Goal: Task Accomplishment & Management: Complete application form

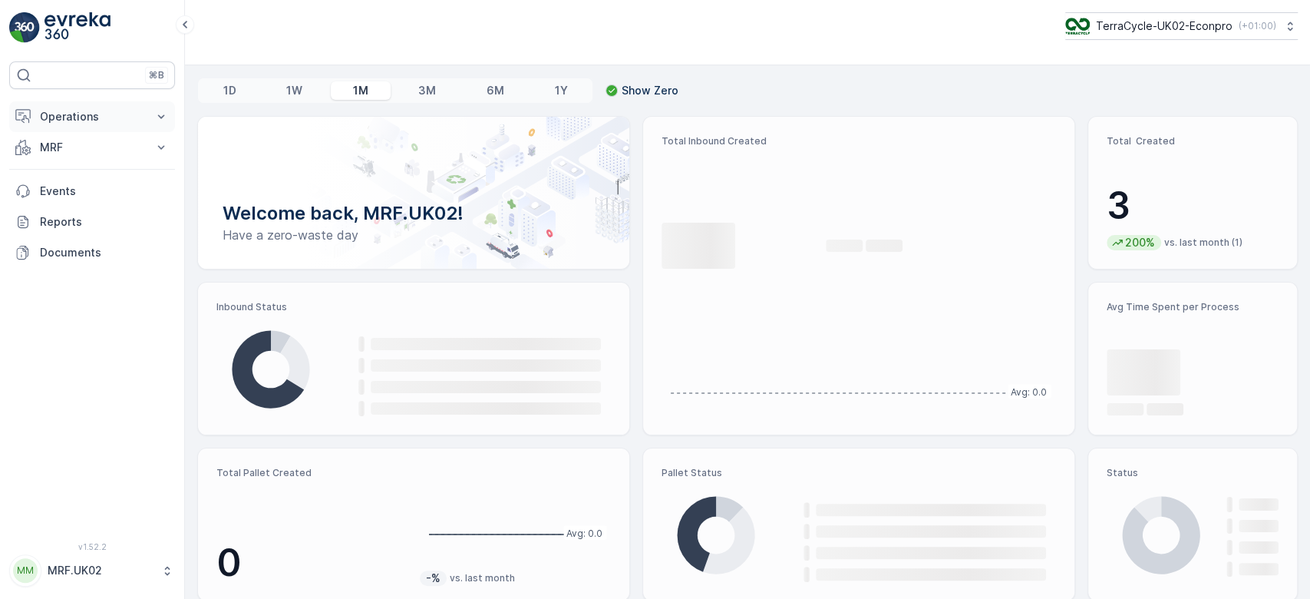
click at [129, 130] on button "Operations" at bounding box center [92, 116] width 166 height 31
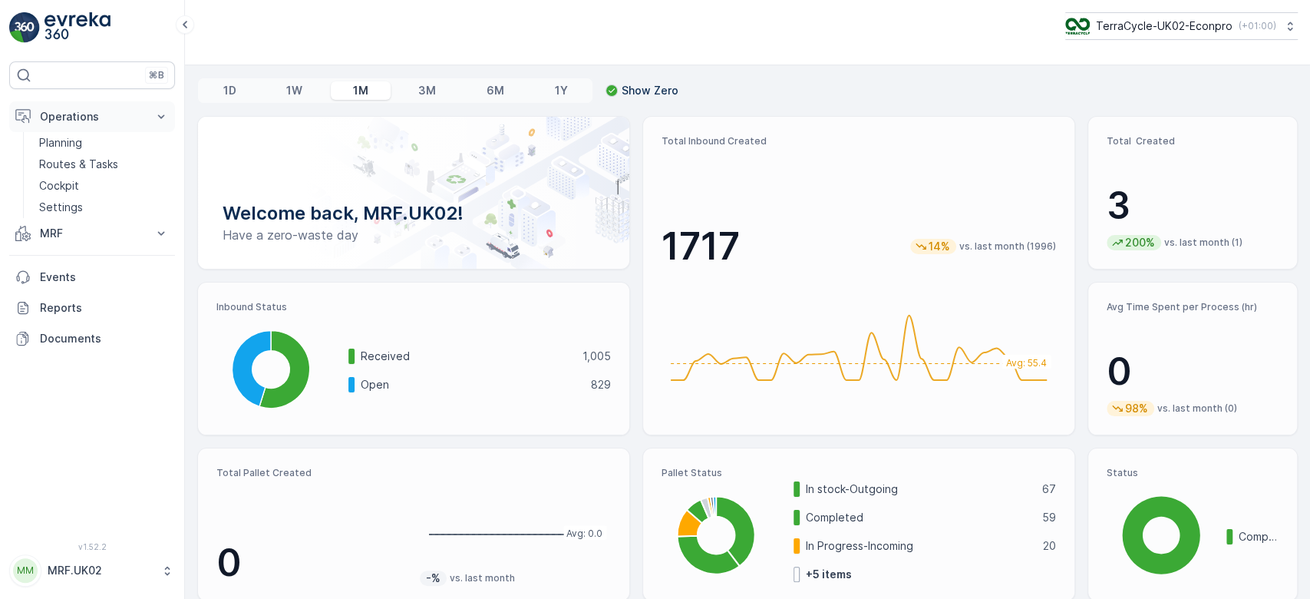
click at [127, 111] on p "Operations" at bounding box center [92, 116] width 104 height 15
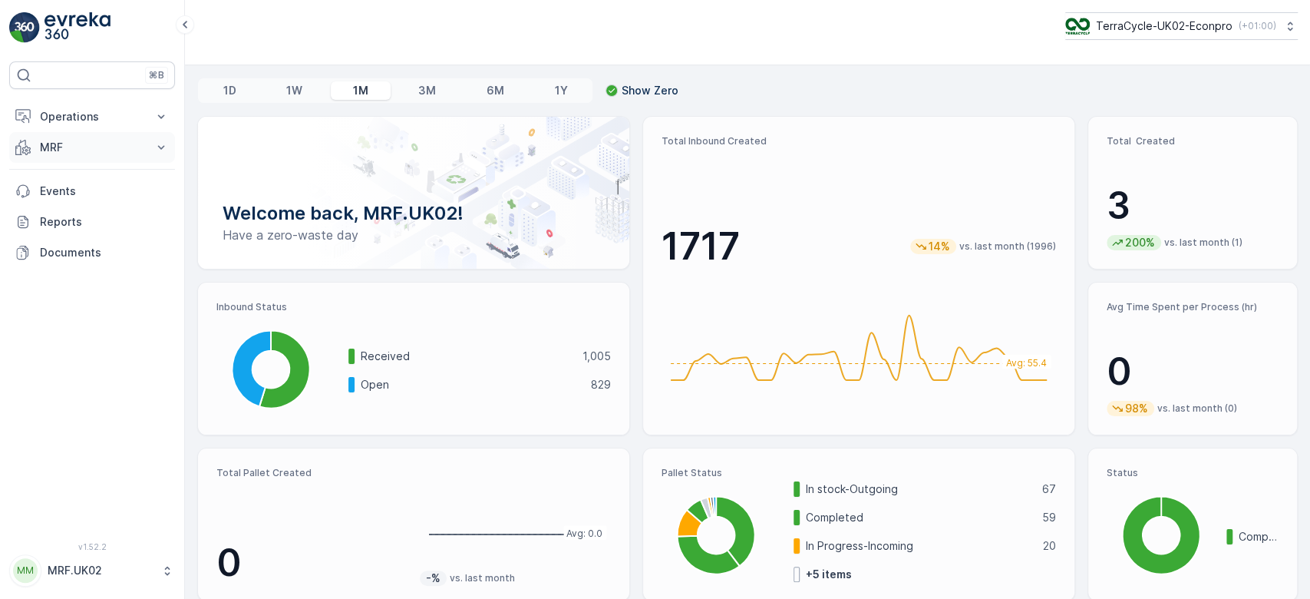
click at [86, 140] on p "MRF" at bounding box center [92, 147] width 104 height 15
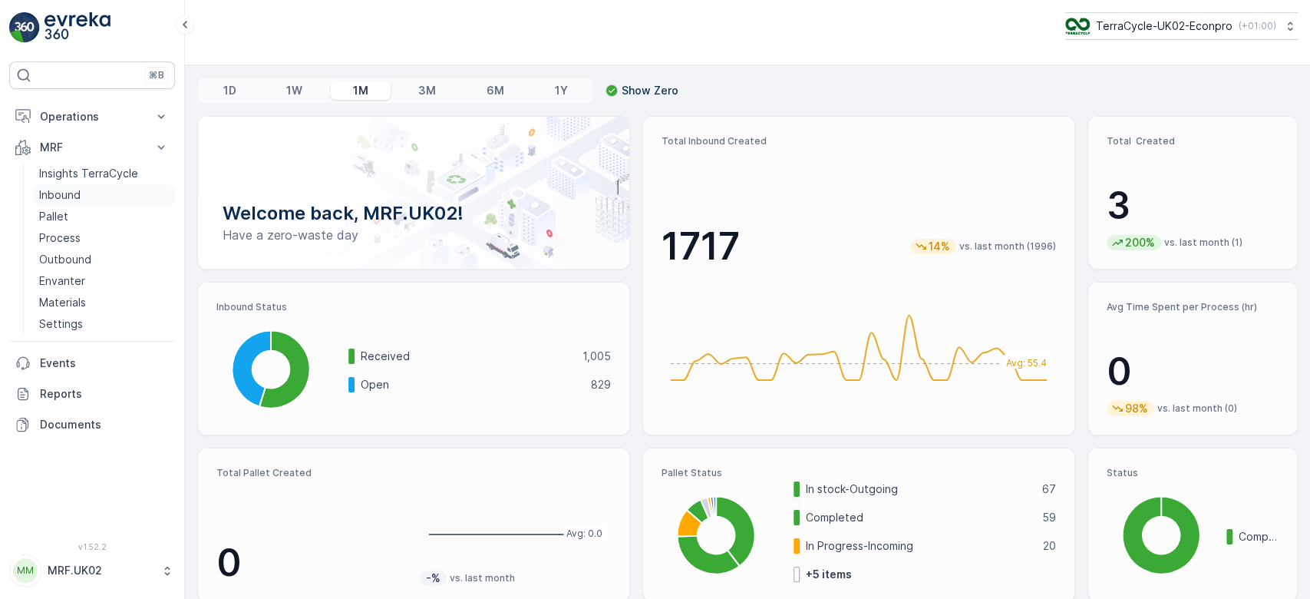
click at [61, 190] on p "Inbound" at bounding box center [59, 194] width 41 height 15
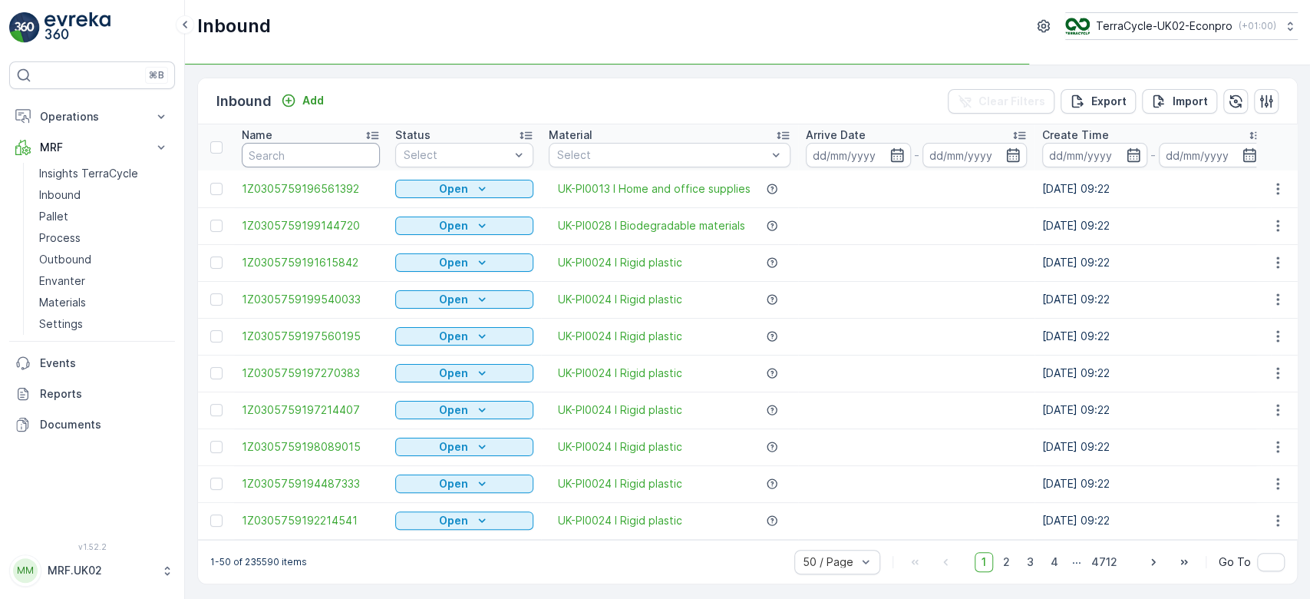
click at [266, 157] on input "text" at bounding box center [311, 155] width 138 height 25
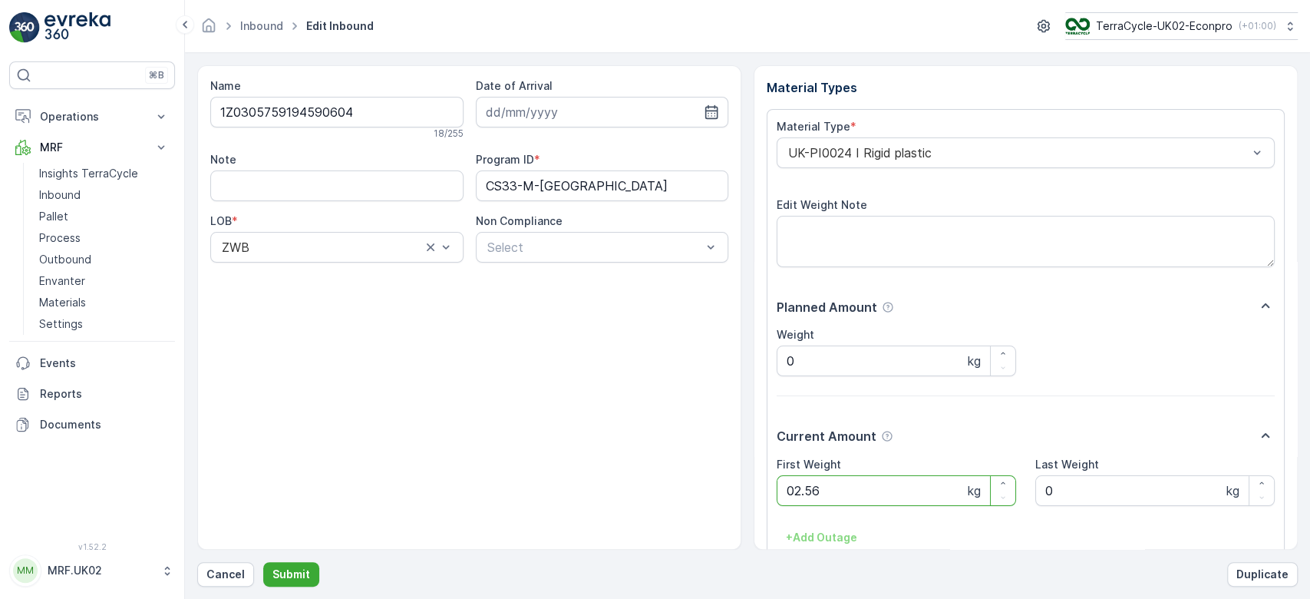
click at [263, 562] on button "Submit" at bounding box center [291, 574] width 56 height 25
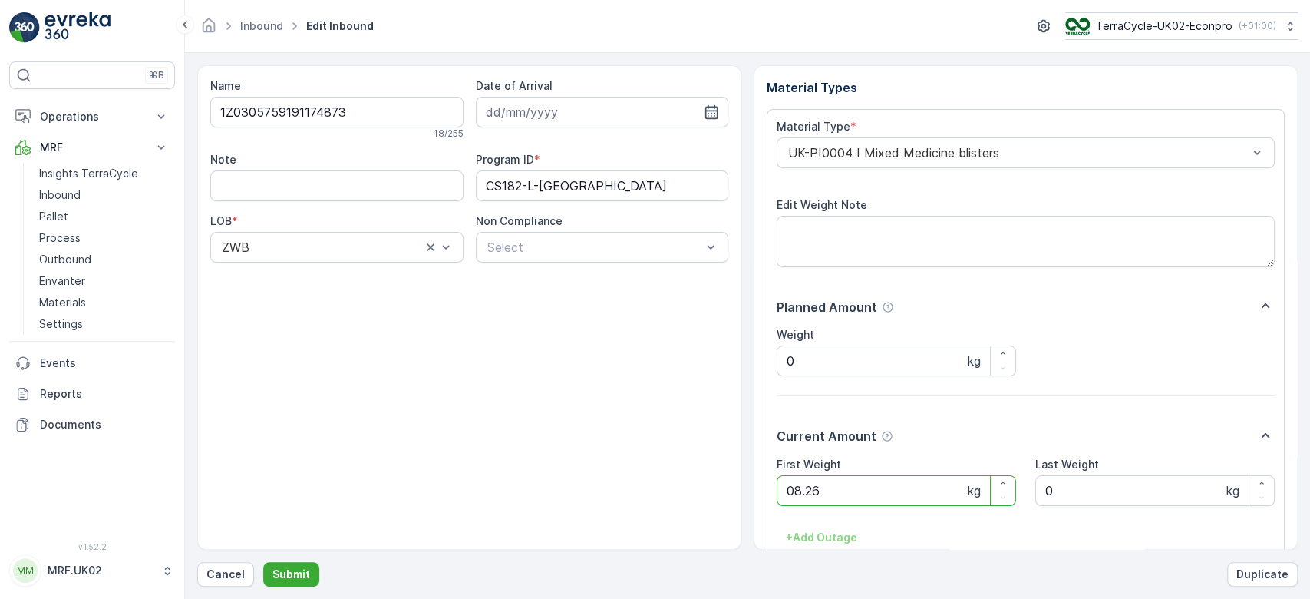
click at [263, 562] on button "Submit" at bounding box center [291, 574] width 56 height 25
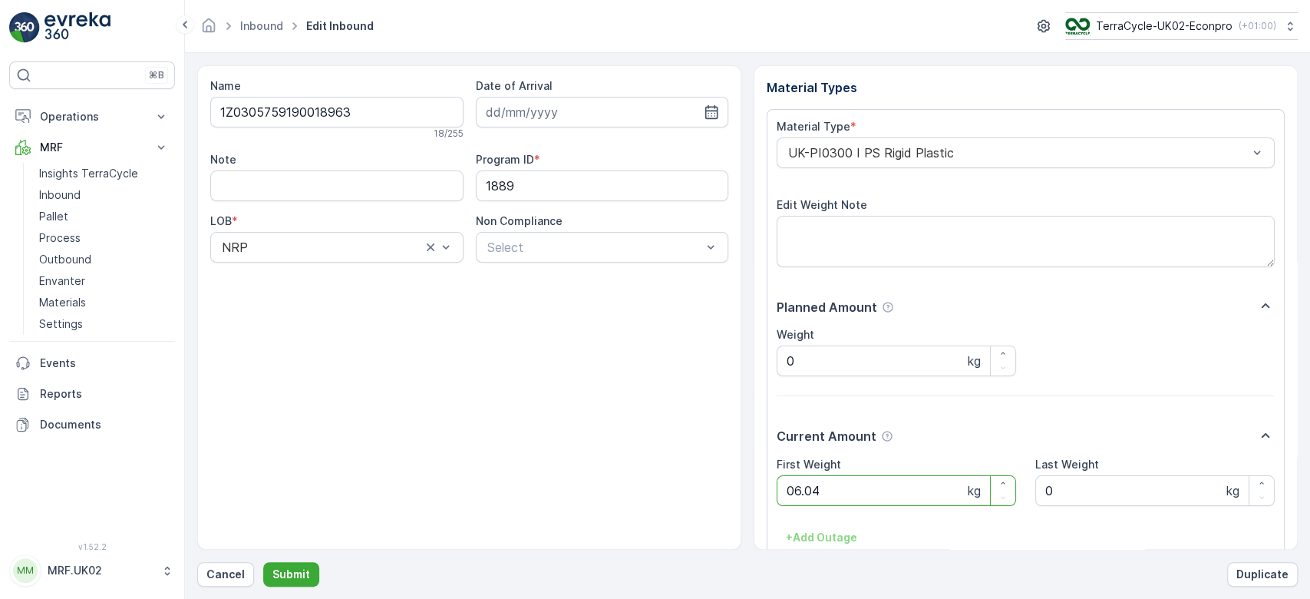
click at [263, 562] on button "Submit" at bounding box center [291, 574] width 56 height 25
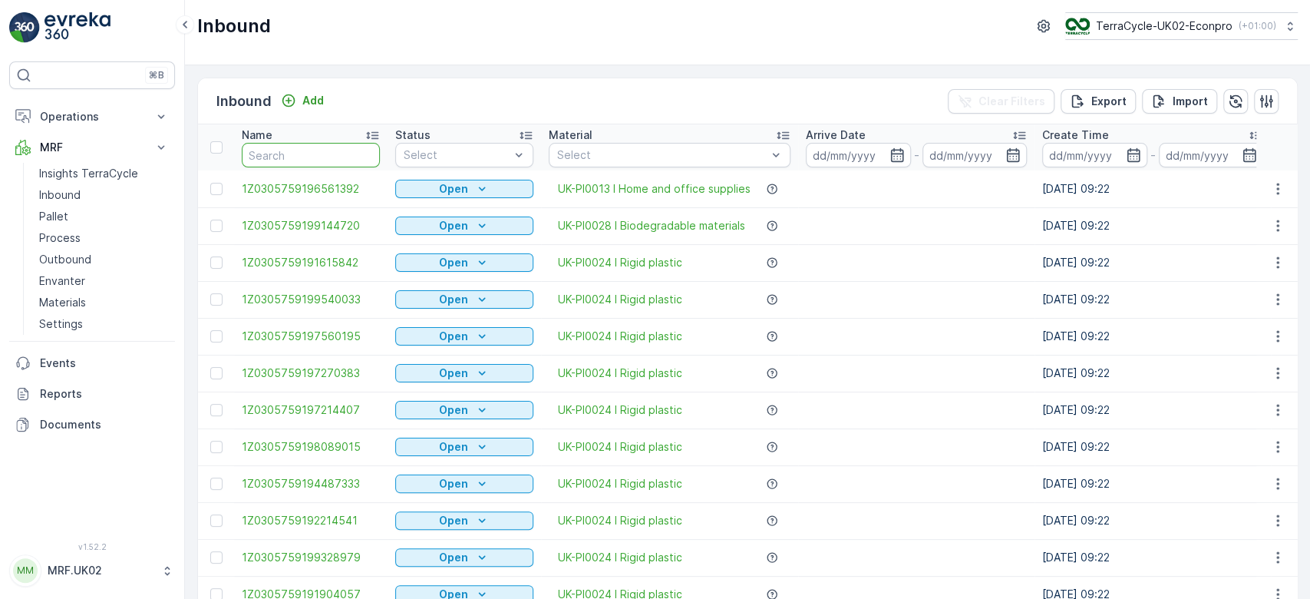
click at [282, 158] on input "text" at bounding box center [311, 155] width 138 height 25
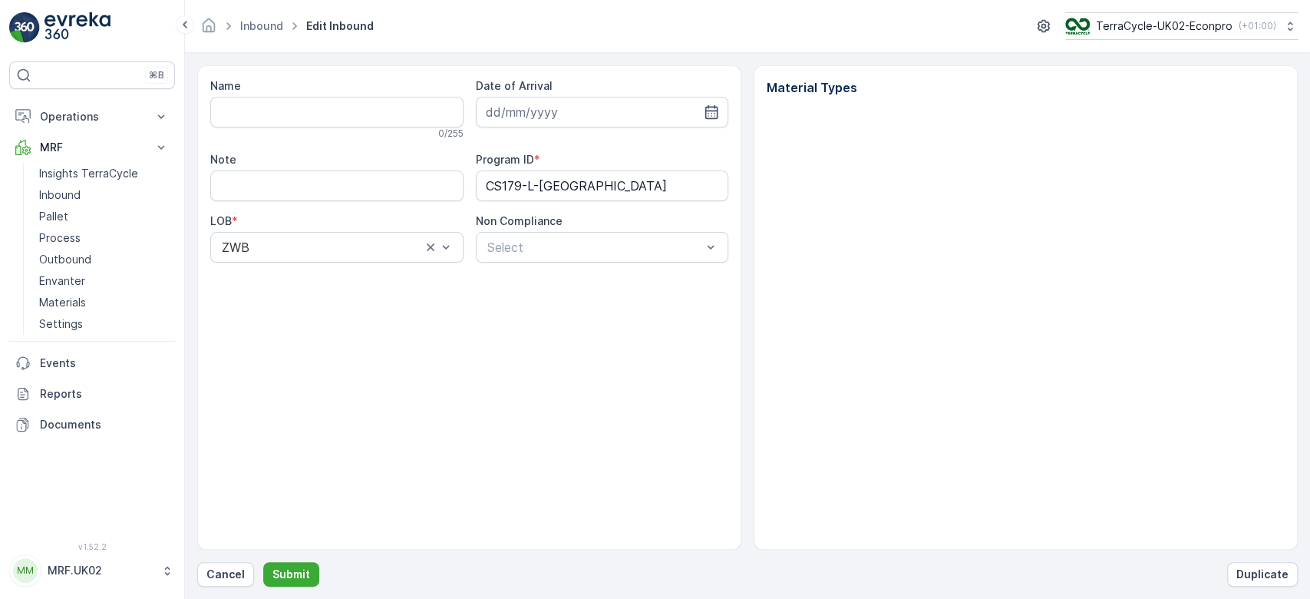
type input "1Z0305759196504042"
type input "[DATE]"
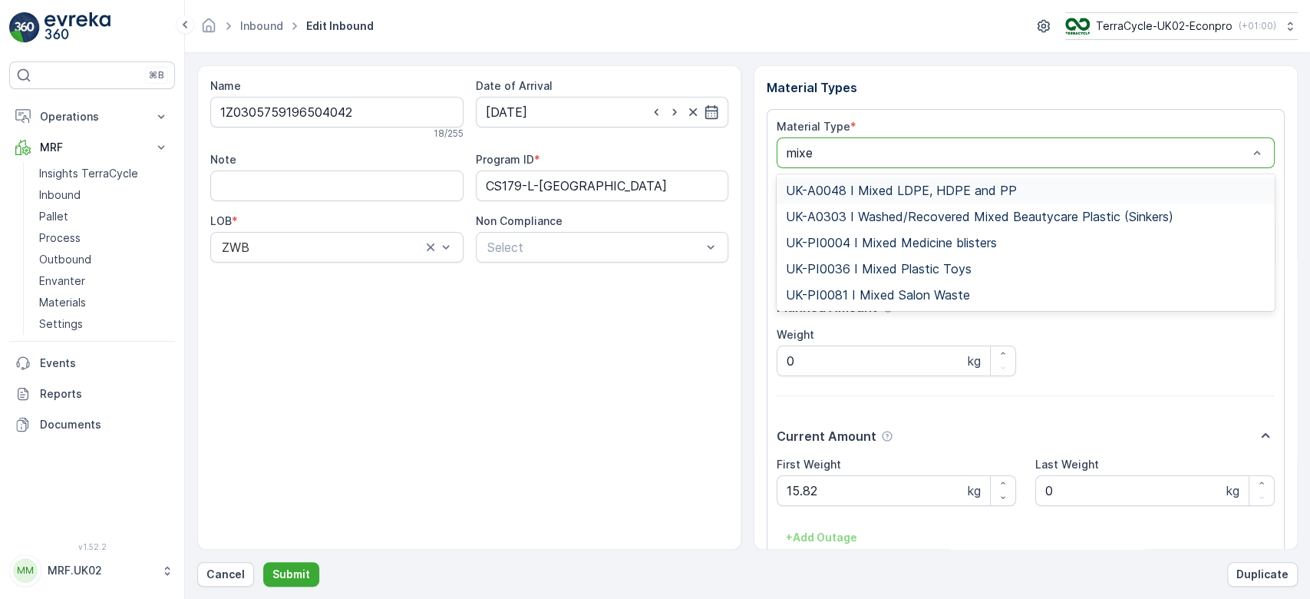
type input "mixed"
click at [902, 298] on span "UK-PI0081 I Mixed Salon Waste" at bounding box center [878, 295] width 184 height 14
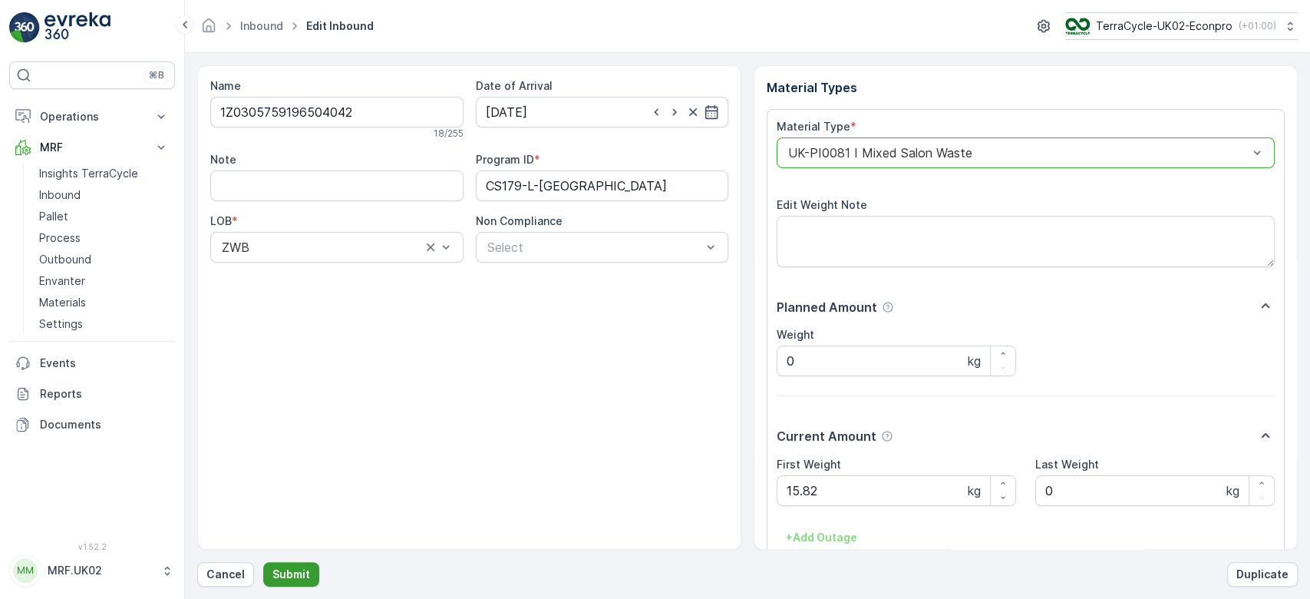
click at [288, 576] on p "Submit" at bounding box center [291, 573] width 38 height 15
click at [263, 562] on button "Submit" at bounding box center [291, 574] width 56 height 25
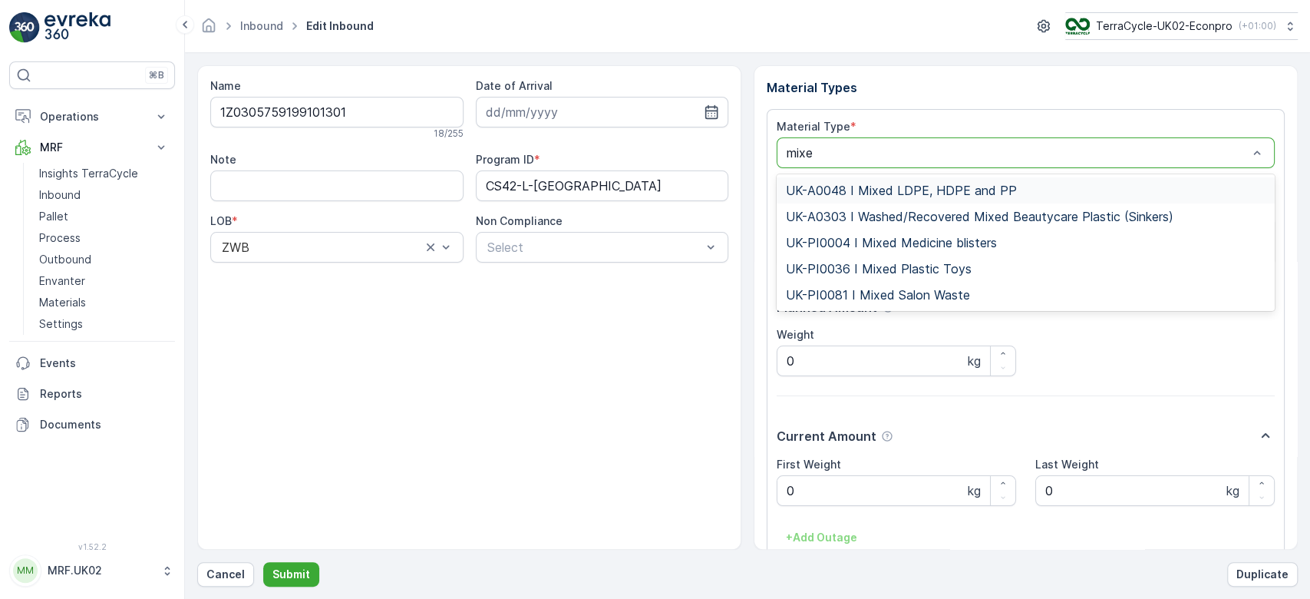
type input "mixed"
click at [938, 236] on span "UK-PI0004 I Mixed Medicine blisters" at bounding box center [891, 243] width 211 height 14
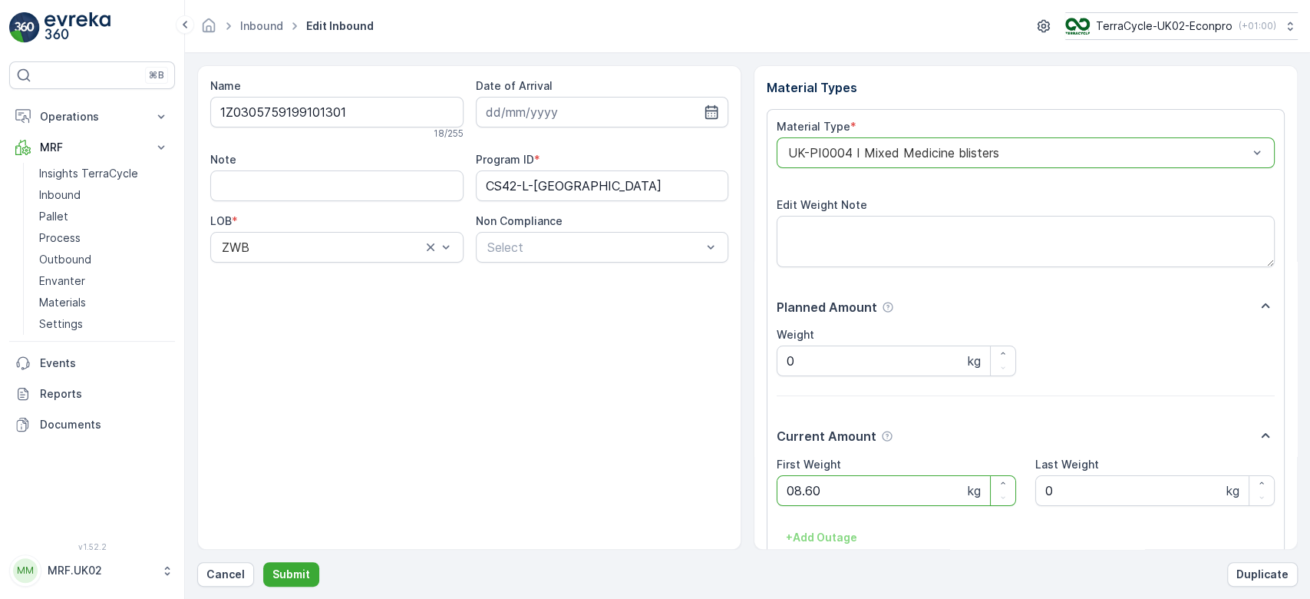
click at [263, 562] on button "Submit" at bounding box center [291, 574] width 56 height 25
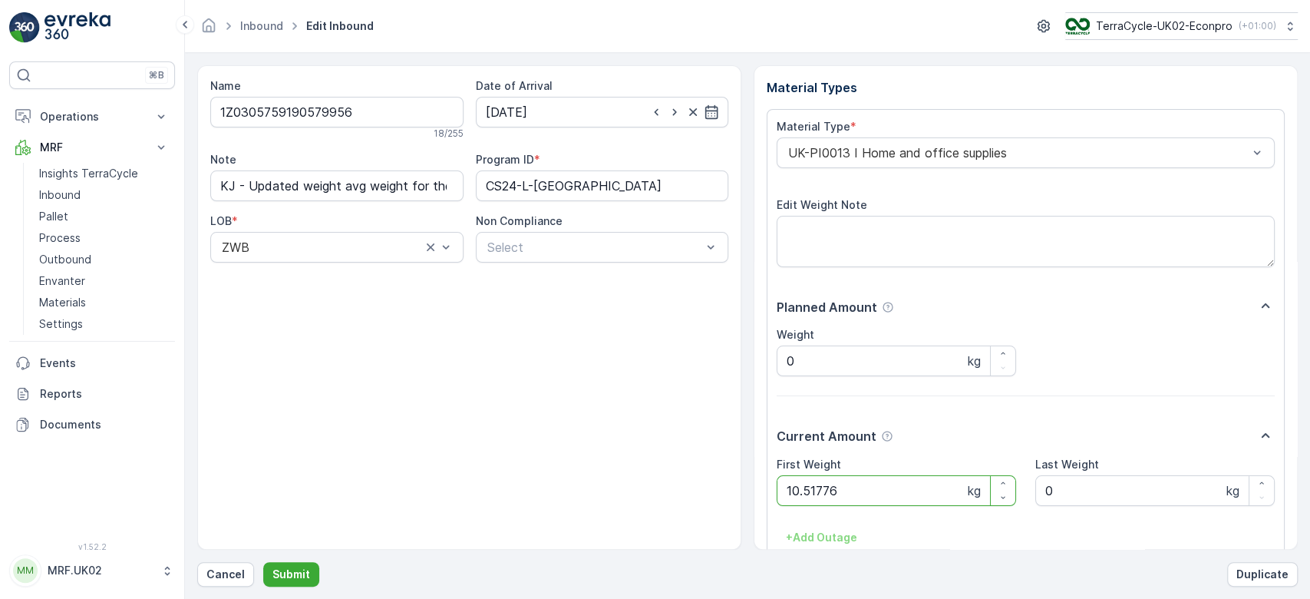
click at [263, 562] on button "Submit" at bounding box center [291, 574] width 56 height 25
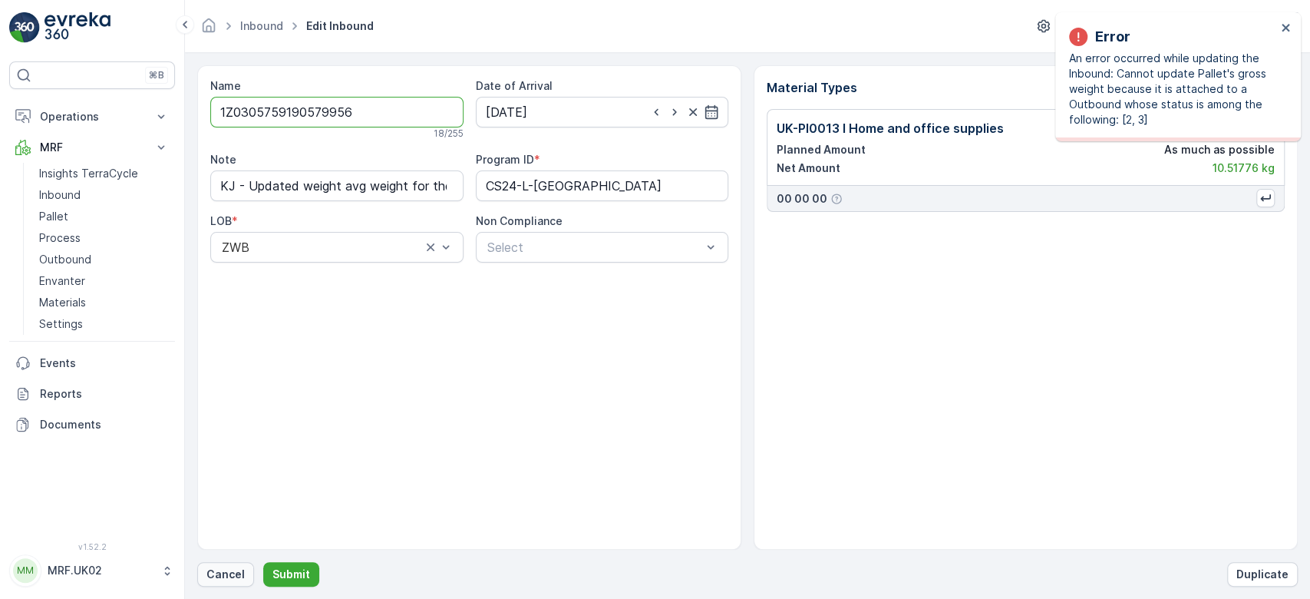
click at [227, 568] on p "Cancel" at bounding box center [225, 573] width 38 height 15
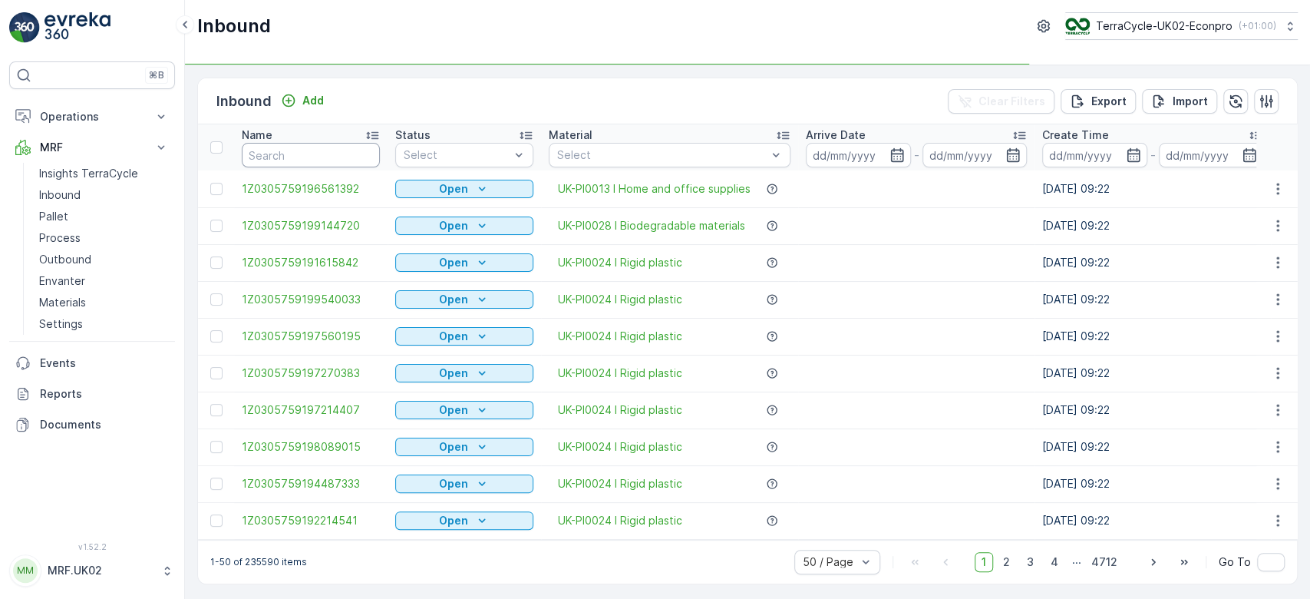
click at [303, 150] on input "text" at bounding box center [311, 155] width 138 height 25
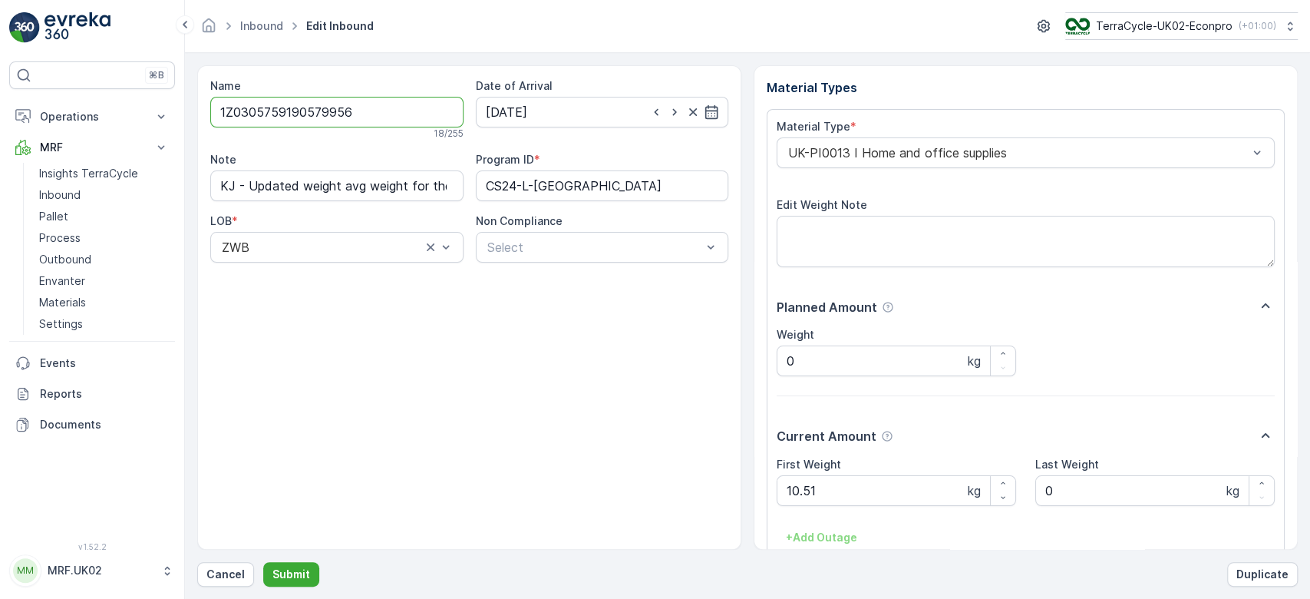
drag, startPoint x: 368, startPoint y: 113, endPoint x: 187, endPoint y: 113, distance: 180.4
click at [187, 113] on form "Name 1Z0305759190579956 18 / 255 Date of Arrival [DATE] Note KJ - Updated weigh…" at bounding box center [747, 326] width 1125 height 546
click at [233, 574] on p "Cancel" at bounding box center [225, 573] width 38 height 15
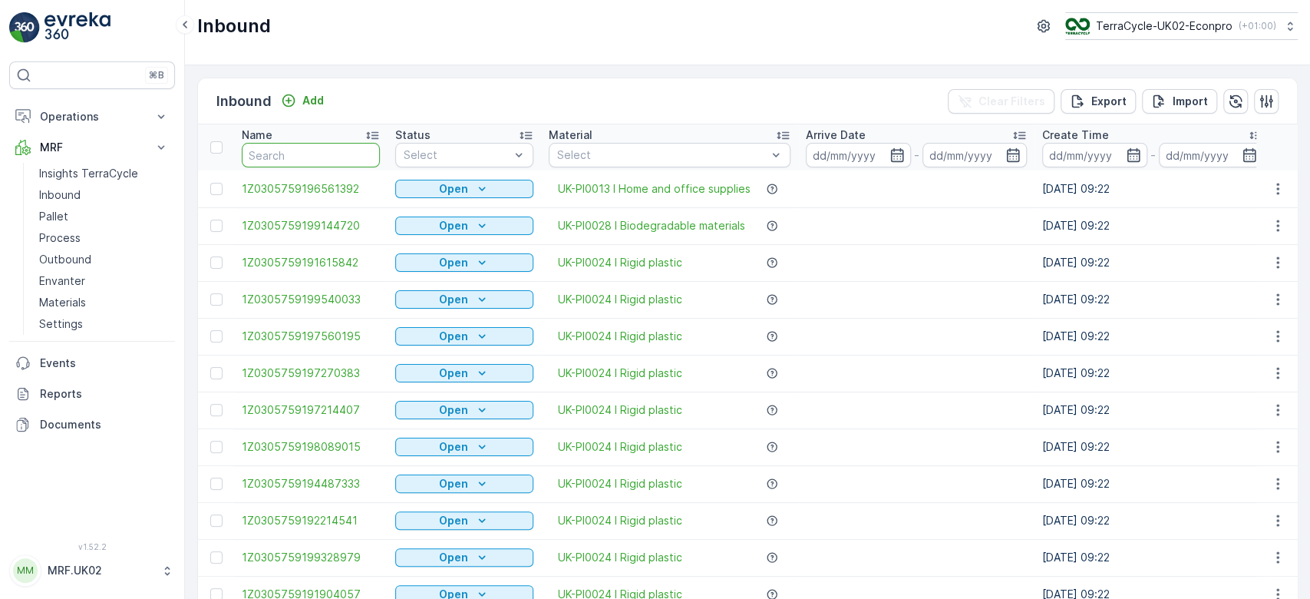
paste input "1Z0305759190579956"
type input "1Z0305759190579956"
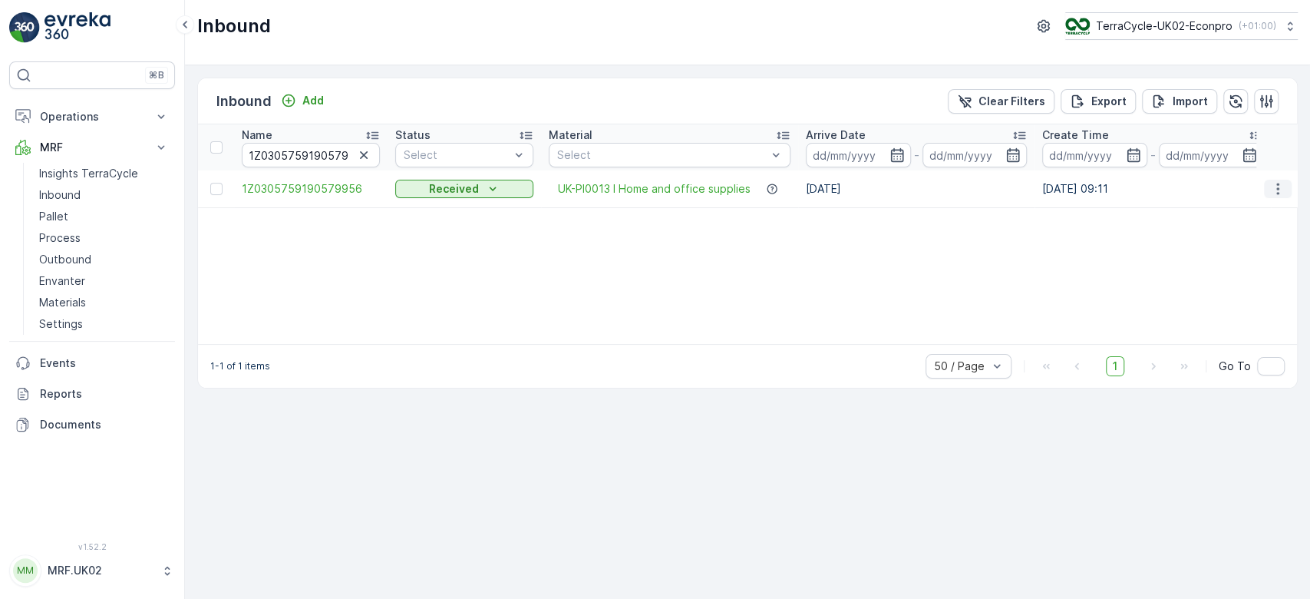
click at [1276, 187] on icon "button" at bounding box center [1277, 188] width 15 height 15
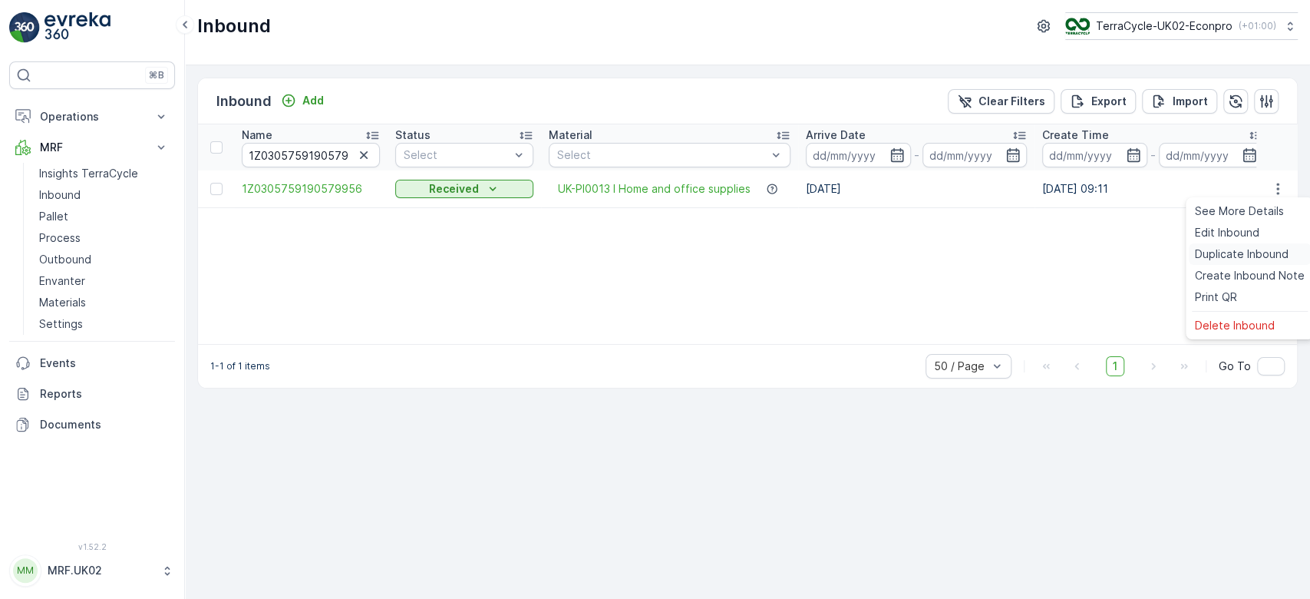
click at [1240, 252] on span "Duplicate Inbound" at bounding box center [1242, 253] width 94 height 15
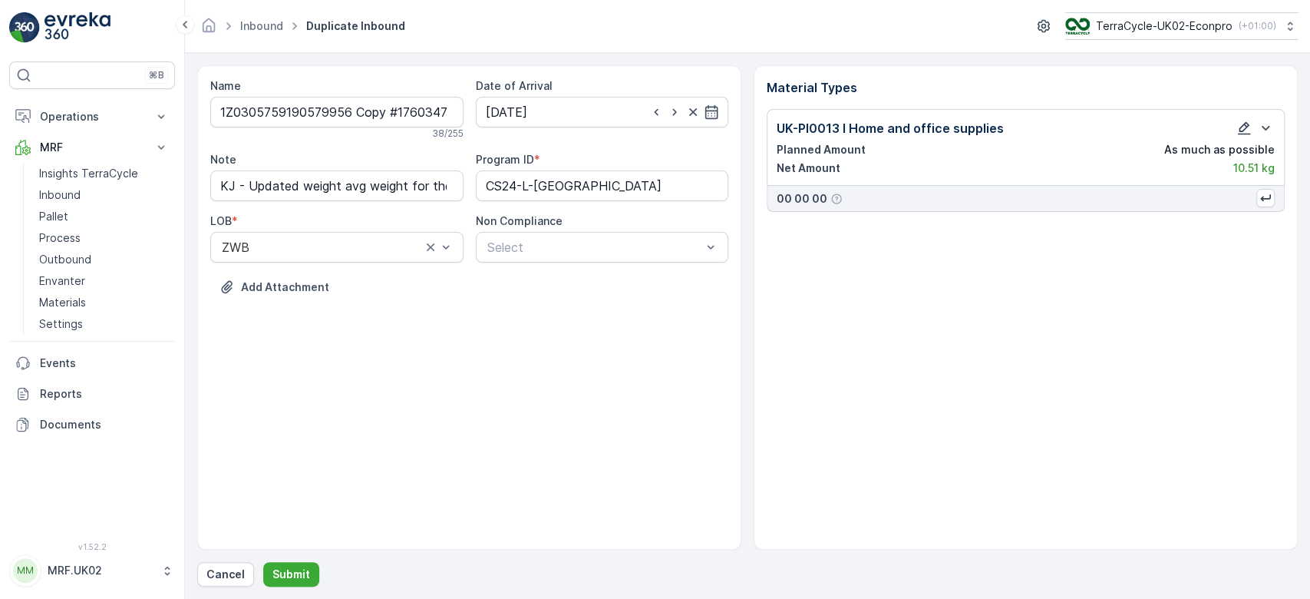
click at [1248, 123] on icon "button" at bounding box center [1243, 127] width 15 height 15
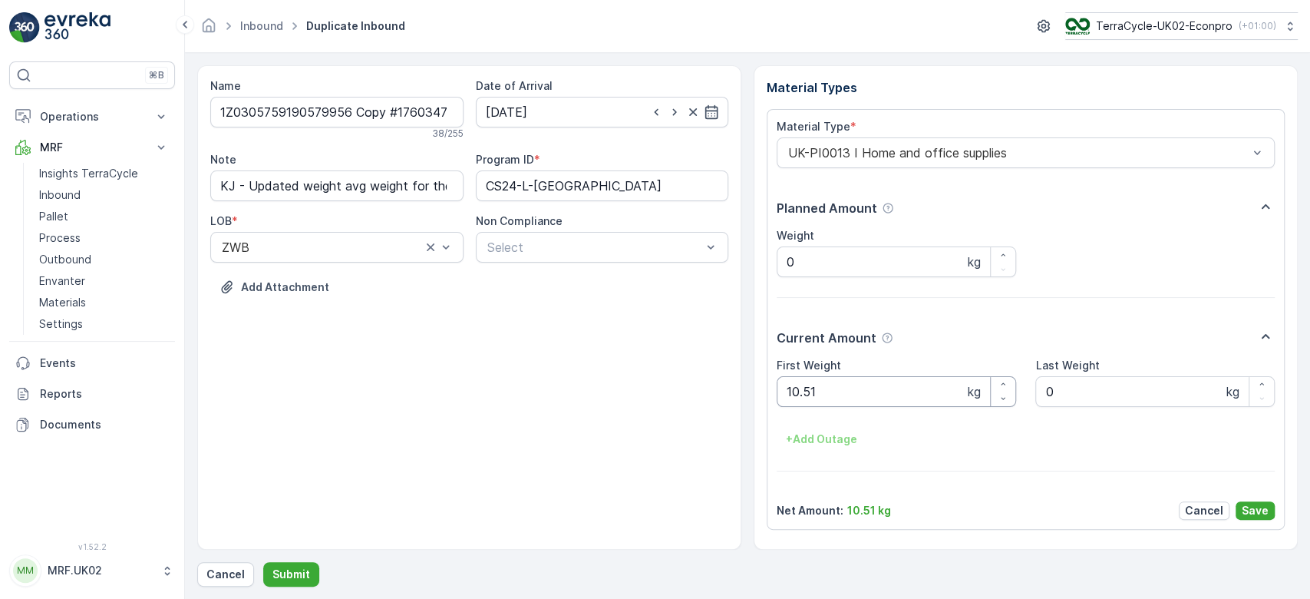
click at [908, 394] on Weight "10.51" at bounding box center [896, 391] width 239 height 31
type Weight "1"
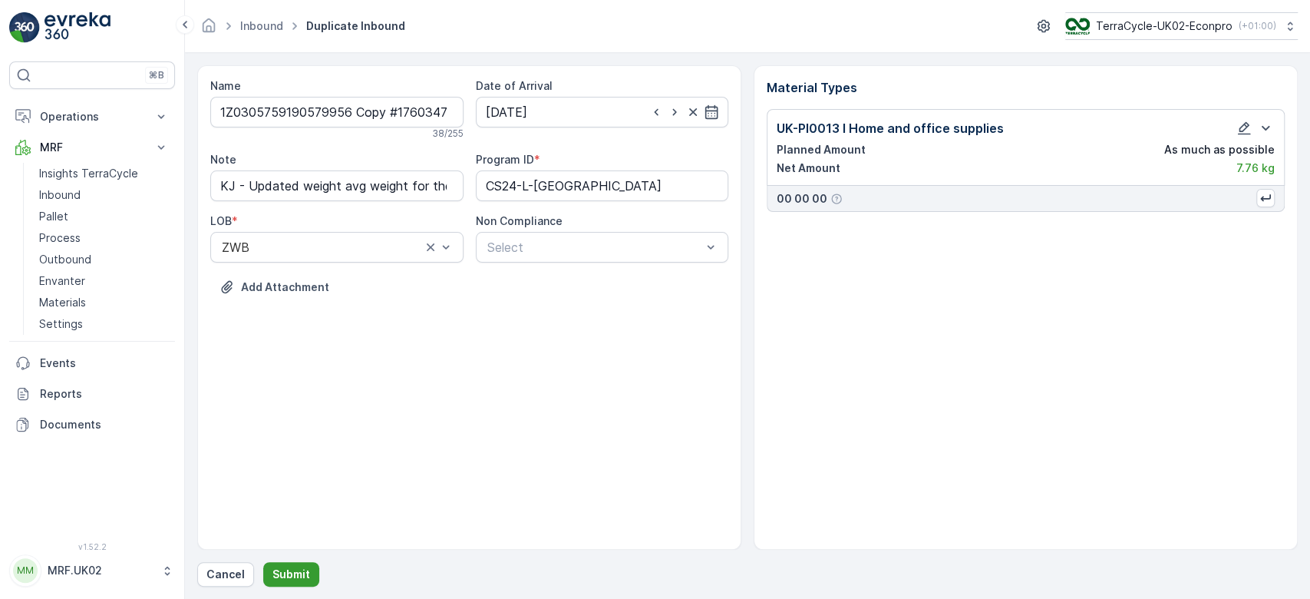
click at [288, 569] on p "Submit" at bounding box center [291, 573] width 38 height 15
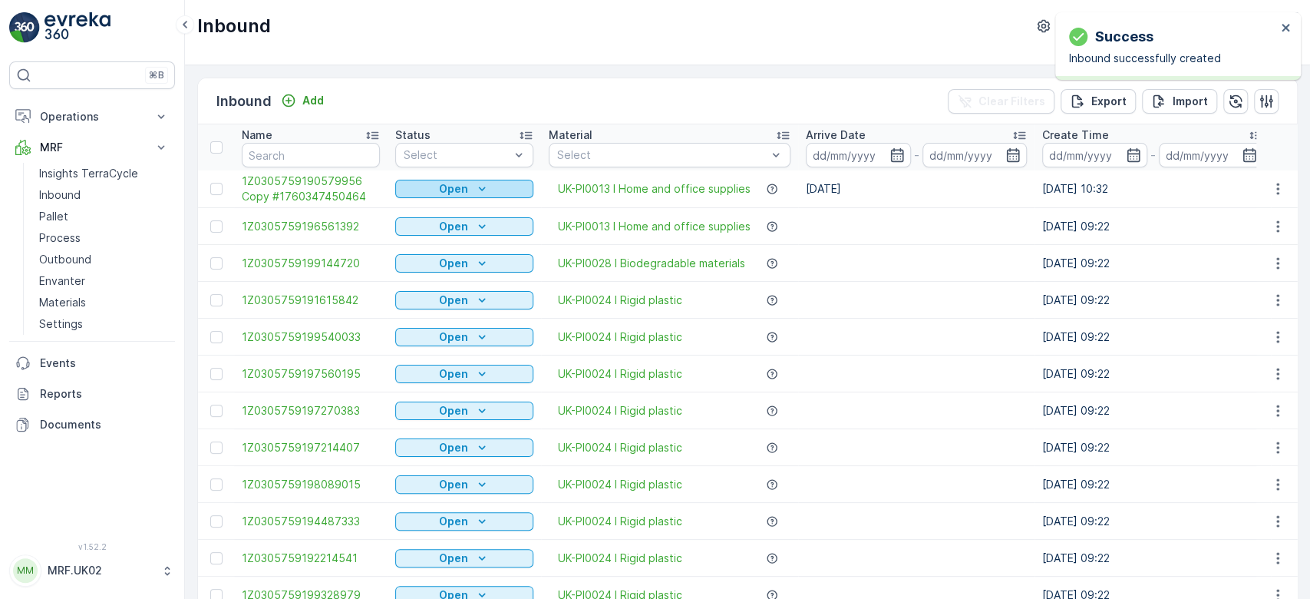
click at [448, 186] on p "Open" at bounding box center [453, 188] width 29 height 15
click at [436, 236] on span "Scanned" at bounding box center [426, 232] width 45 height 15
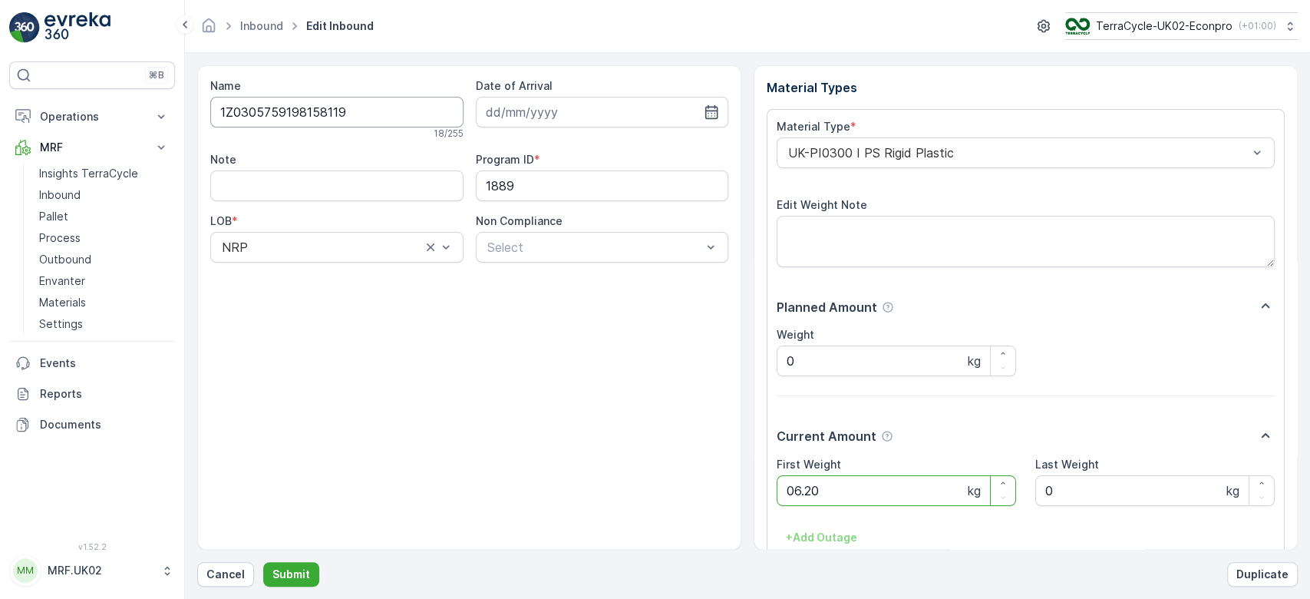
click at [263, 562] on button "Submit" at bounding box center [291, 574] width 56 height 25
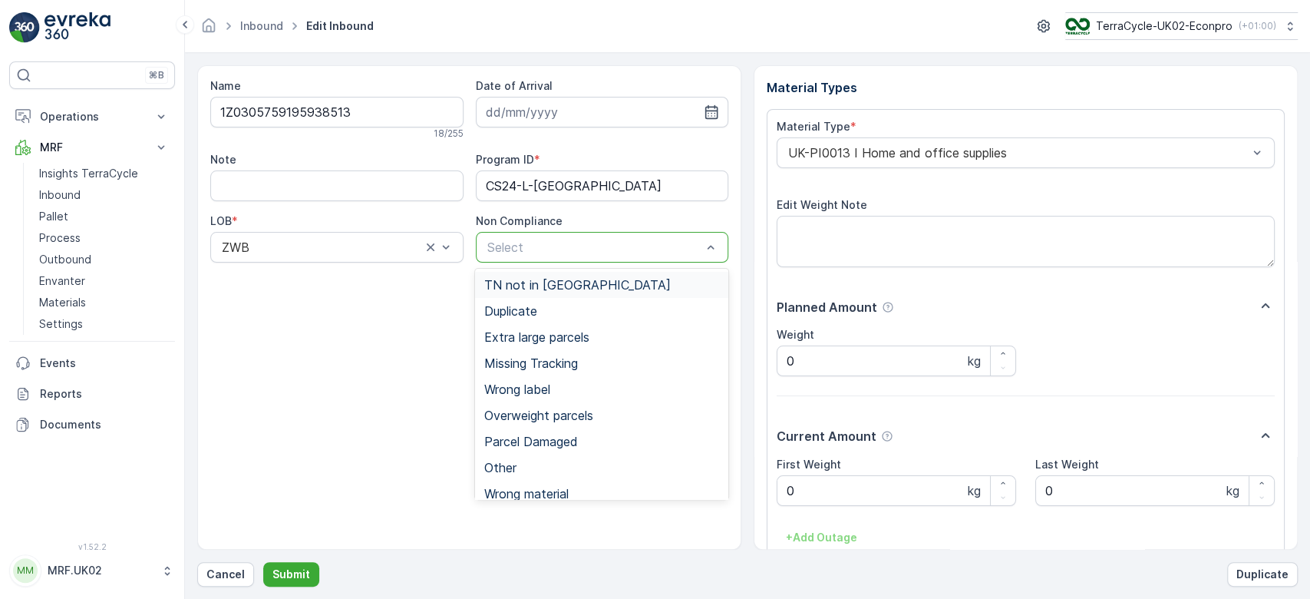
click at [555, 232] on div "Select" at bounding box center [602, 247] width 253 height 31
click at [563, 411] on span "Overweight parcels" at bounding box center [538, 415] width 109 height 14
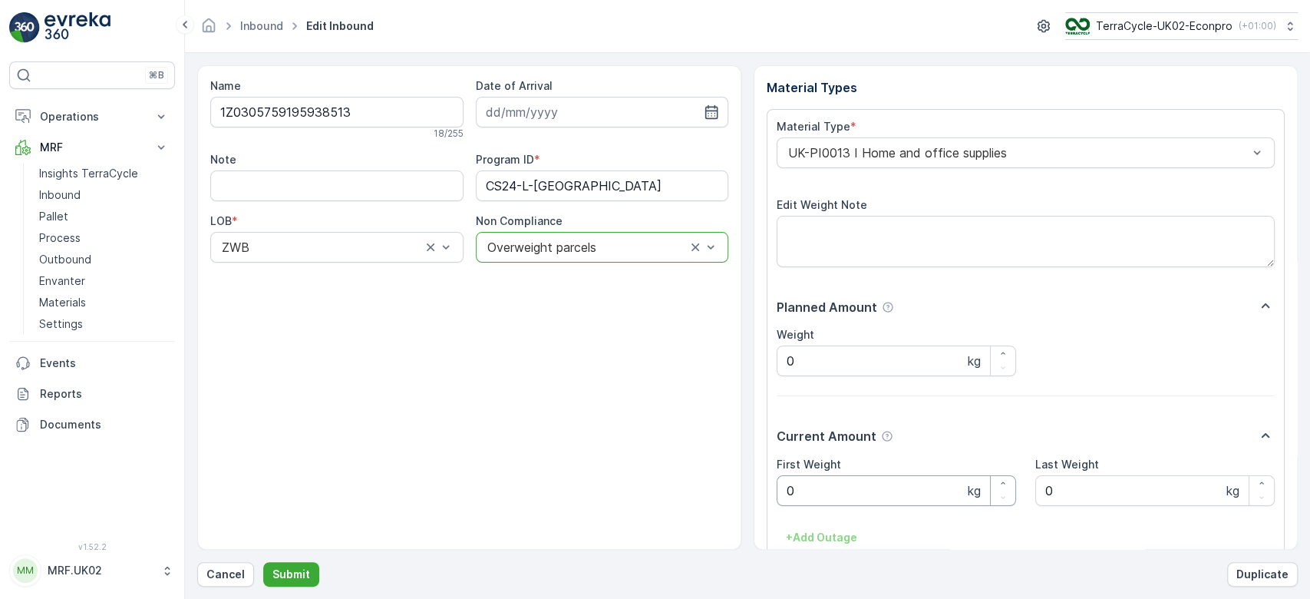
click at [853, 493] on Weight "0" at bounding box center [896, 490] width 239 height 31
click at [263, 562] on button "Submit" at bounding box center [291, 574] width 56 height 25
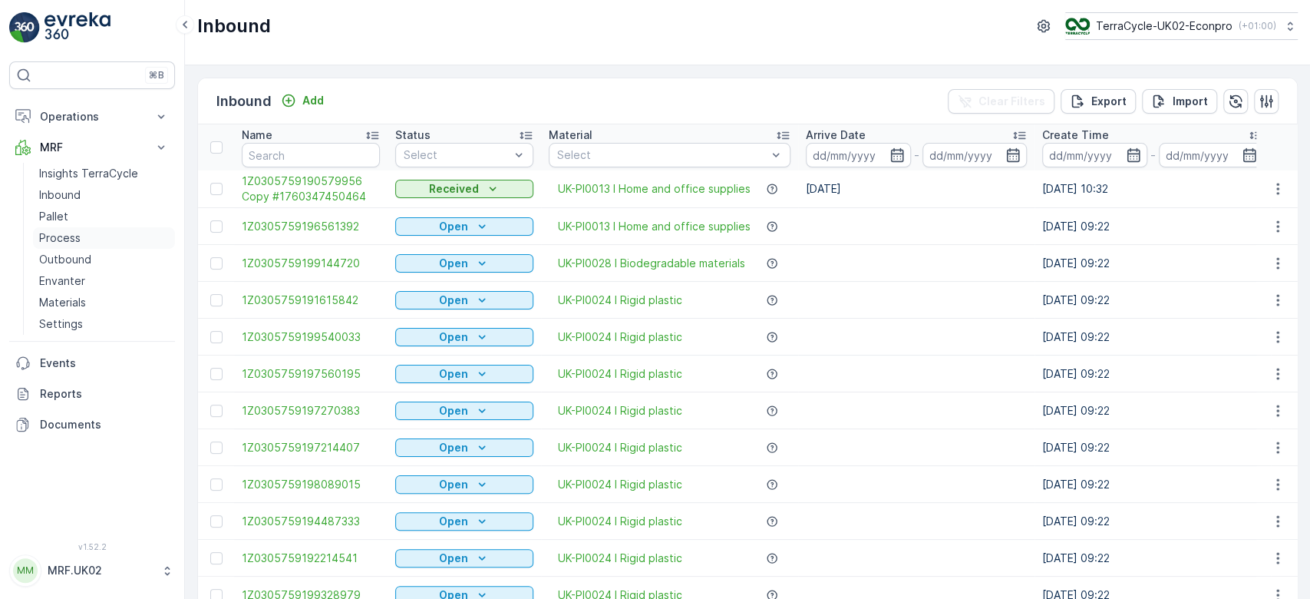
click at [111, 227] on link "Process" at bounding box center [104, 237] width 142 height 21
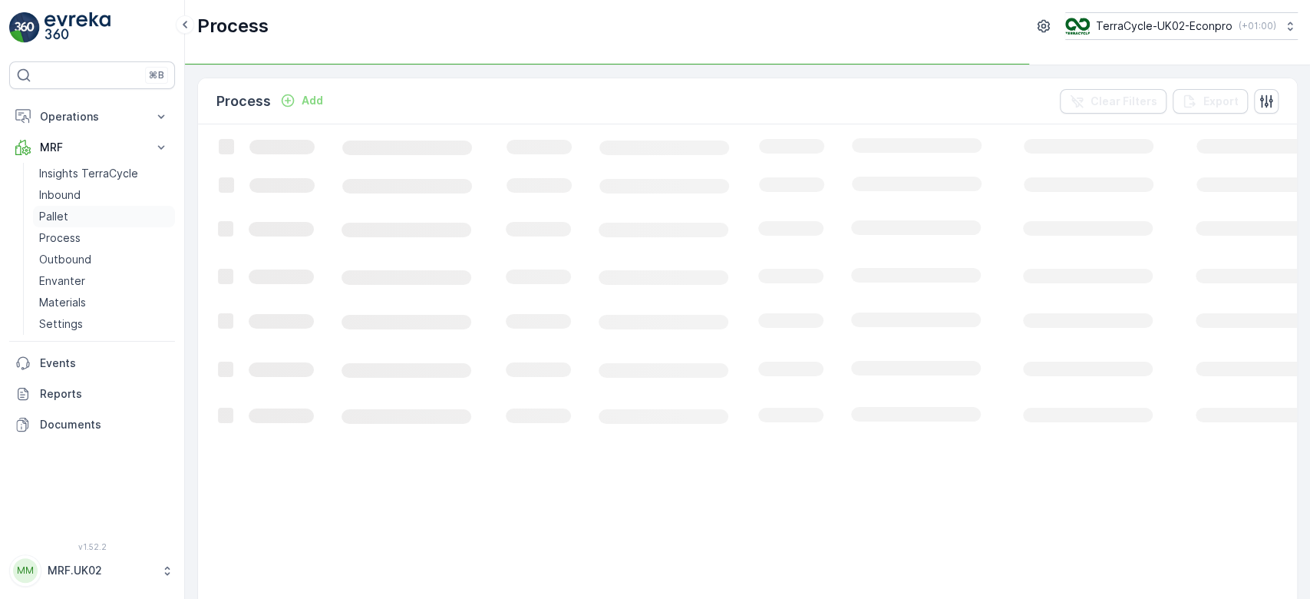
click at [114, 210] on link "Pallet" at bounding box center [104, 216] width 142 height 21
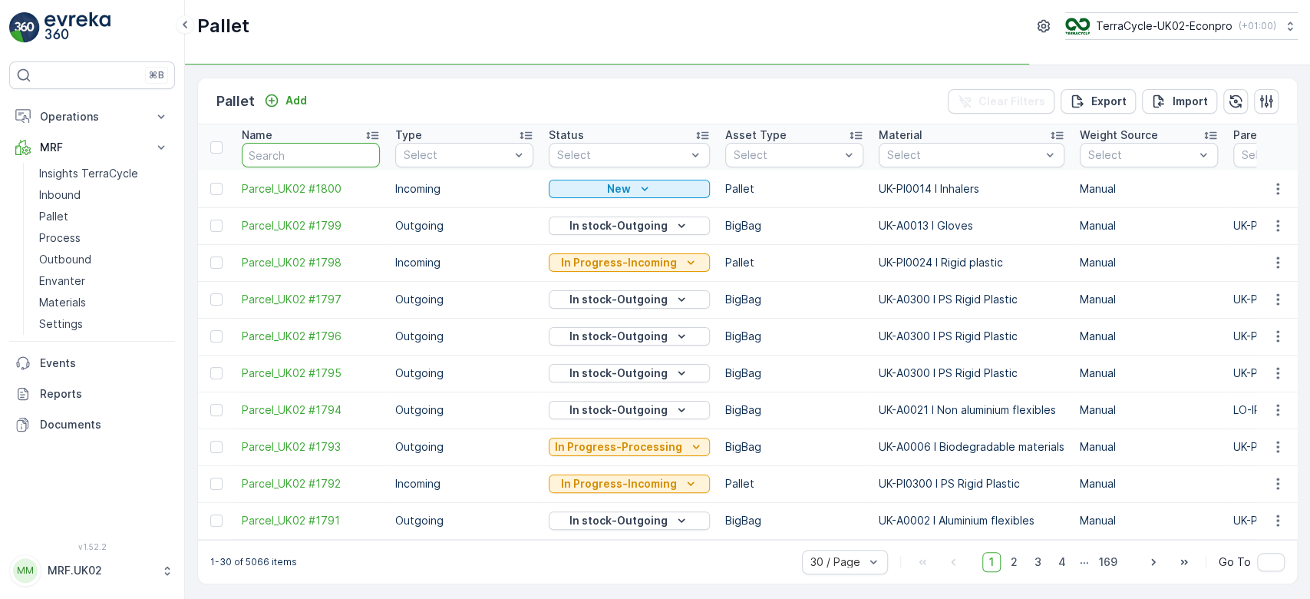
click at [277, 159] on input "text" at bounding box center [311, 155] width 138 height 25
type input "1"
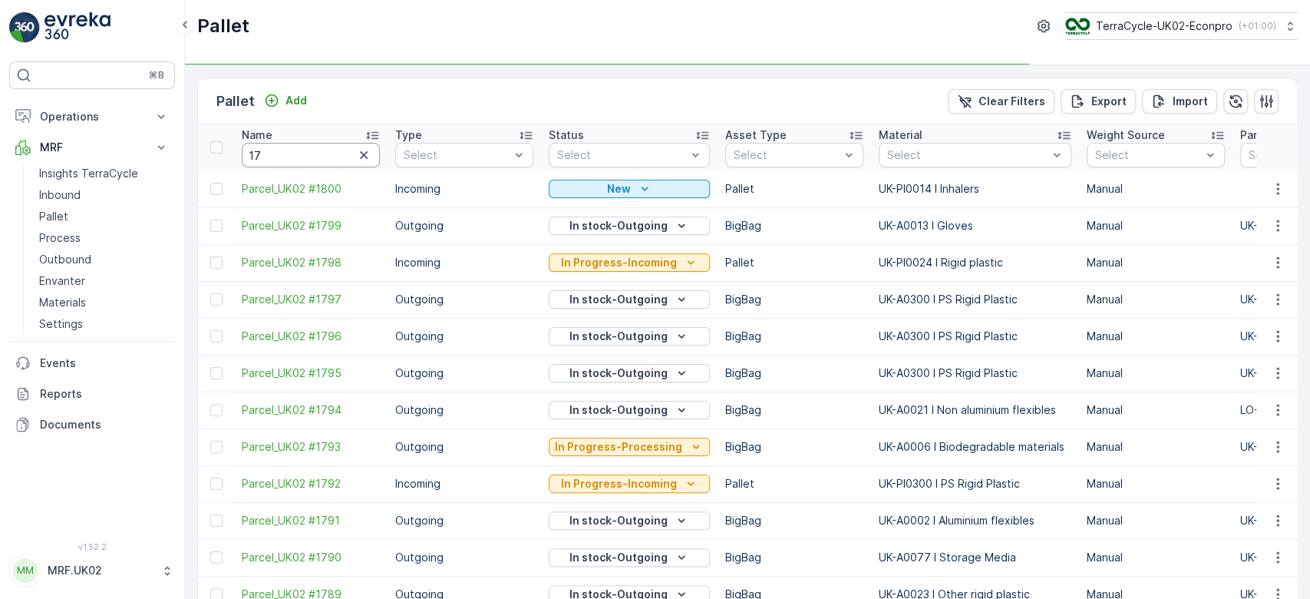
click at [277, 159] on input "17" at bounding box center [311, 155] width 138 height 25
type input "1792"
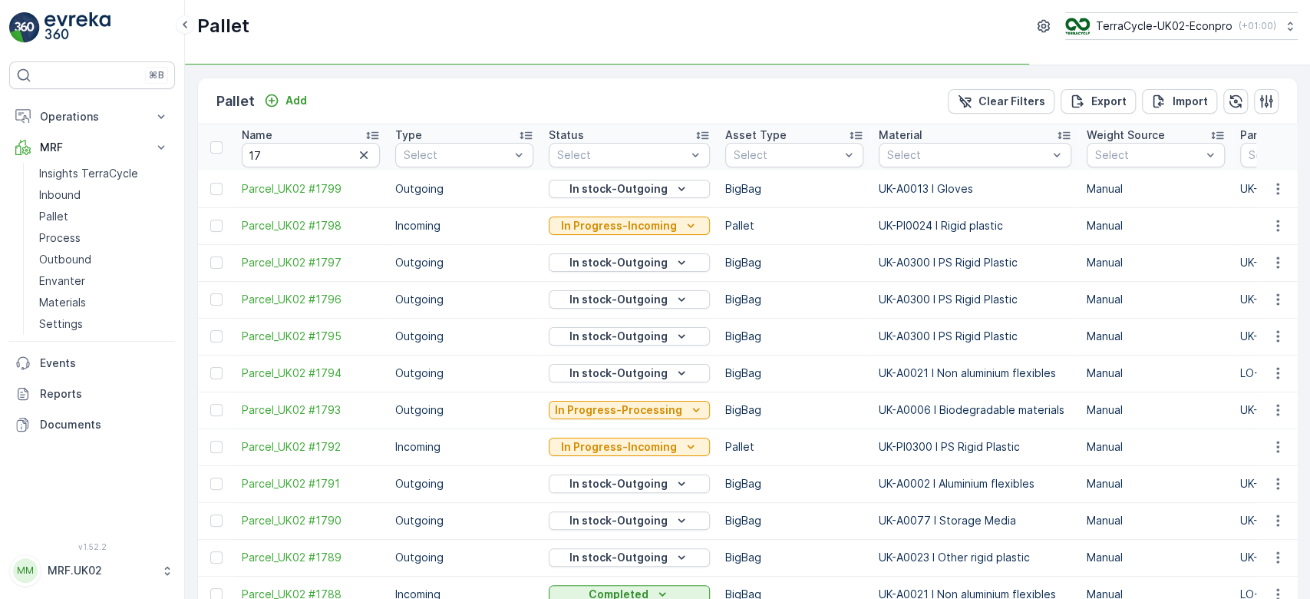
type input "1792"
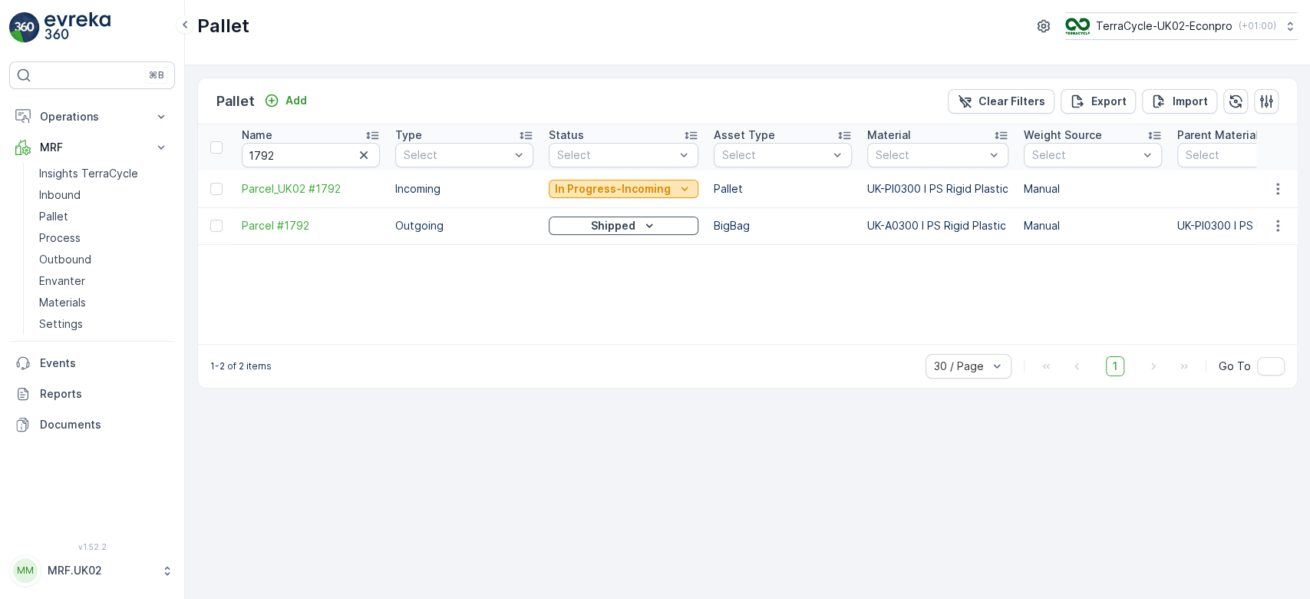
click at [618, 194] on p "In Progress-Incoming" at bounding box center [613, 188] width 116 height 15
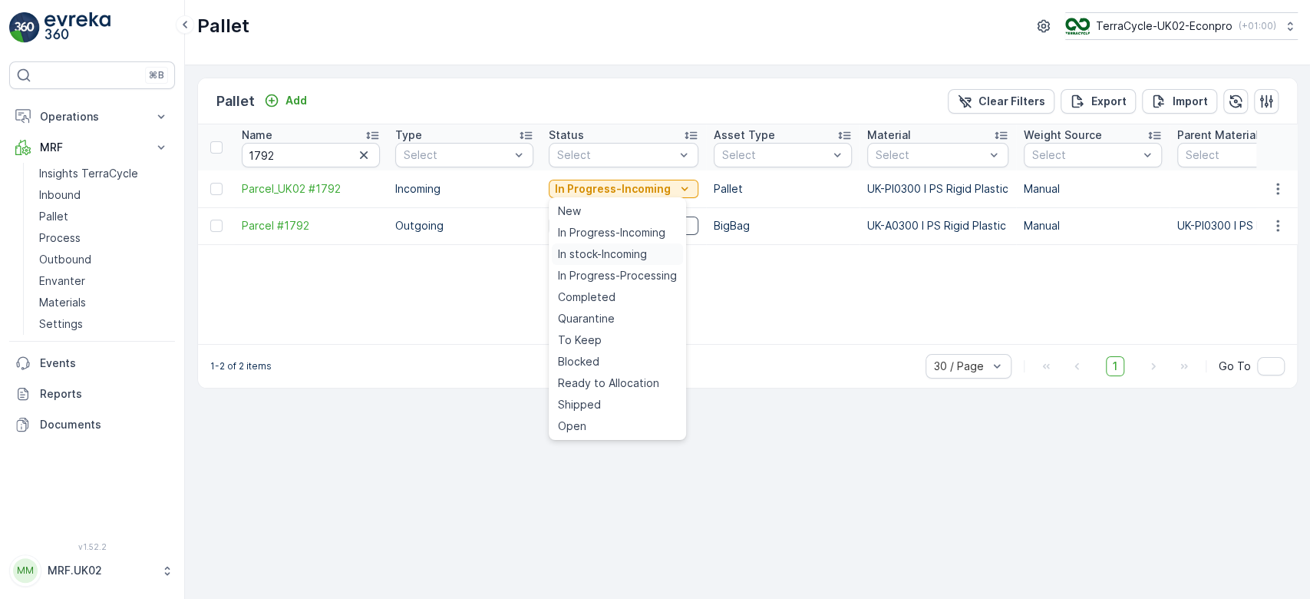
click at [602, 248] on span "In stock-Incoming" at bounding box center [602, 253] width 89 height 15
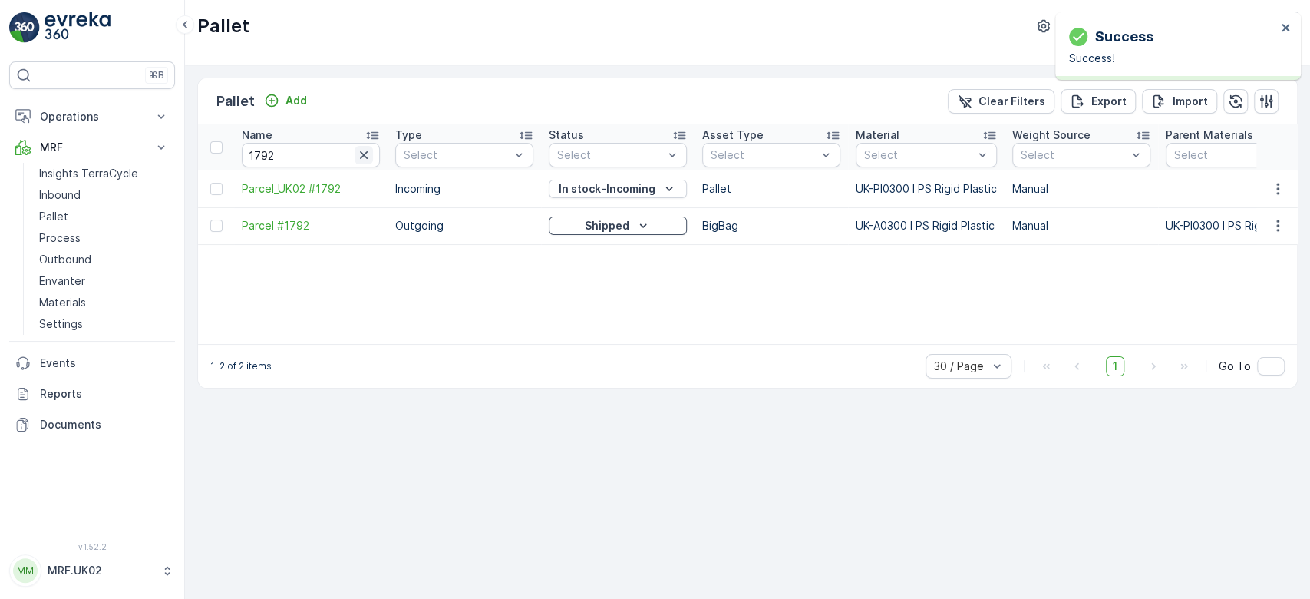
click at [365, 157] on icon "button" at bounding box center [363, 154] width 15 height 15
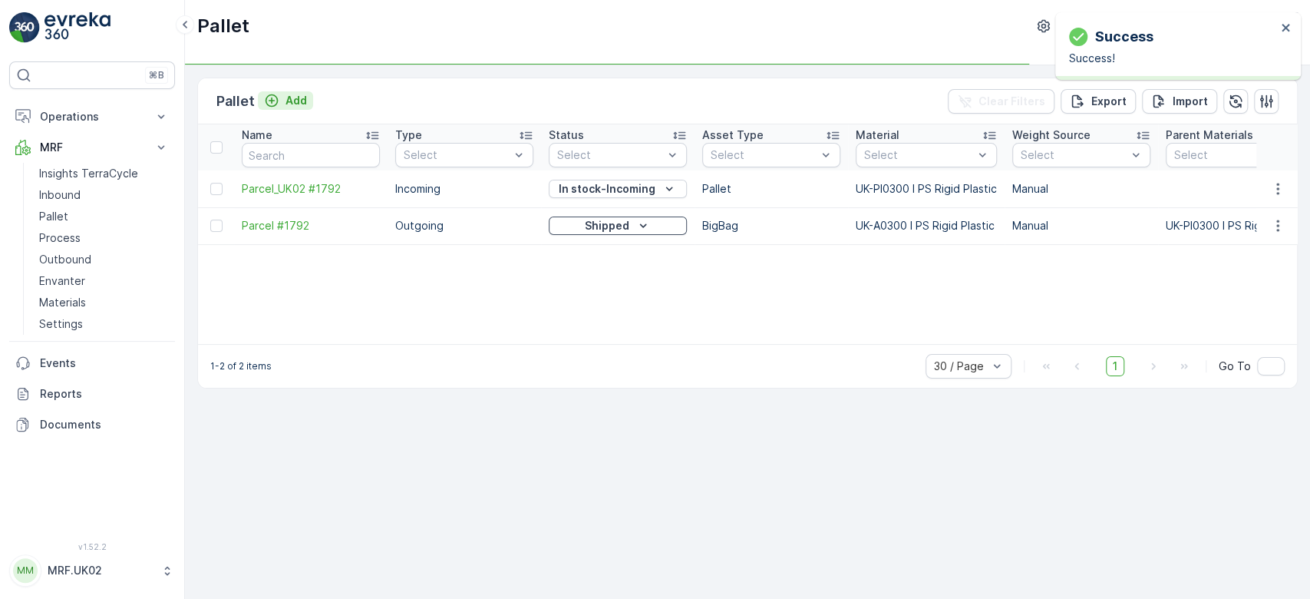
click at [285, 93] on p "Add" at bounding box center [295, 100] width 21 height 15
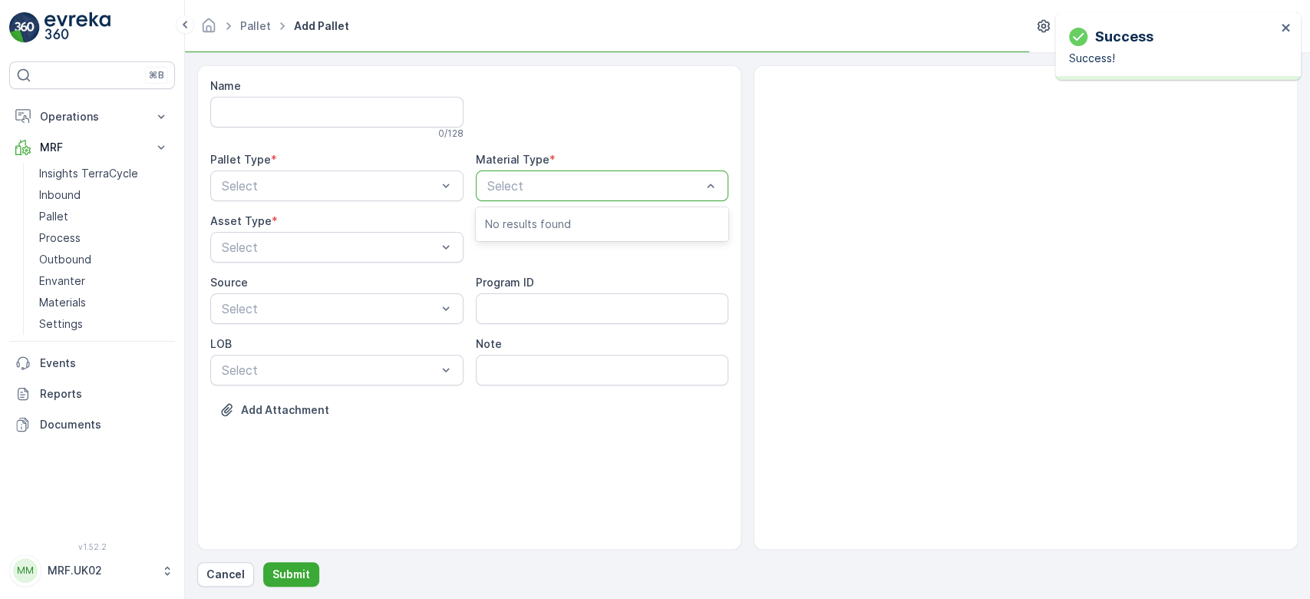
click at [517, 173] on div "Select" at bounding box center [602, 185] width 253 height 31
type input "p"
click at [517, 173] on div "Select" at bounding box center [602, 185] width 253 height 31
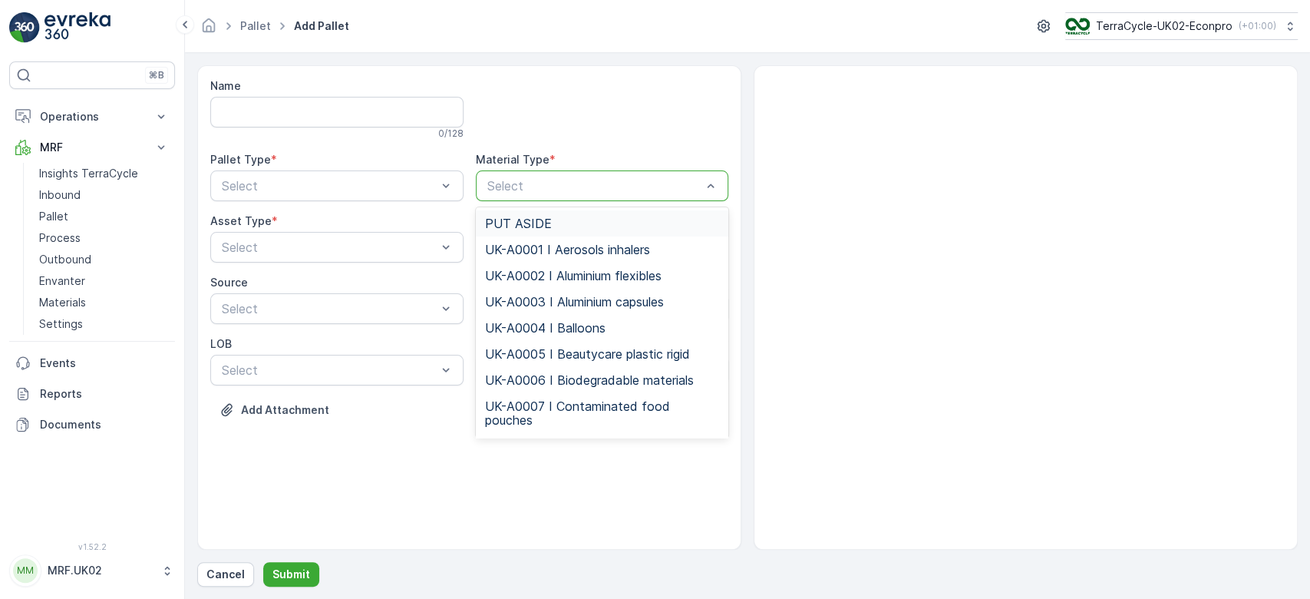
click at [517, 173] on div "Select" at bounding box center [602, 185] width 253 height 31
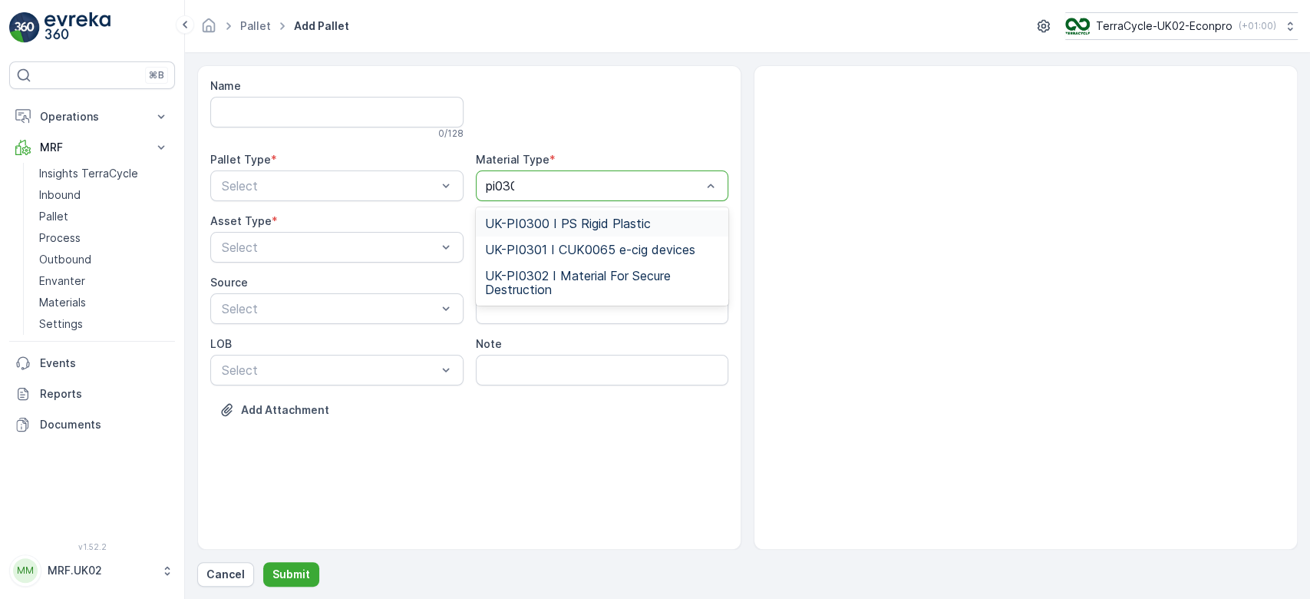
type input "pi0300"
click at [577, 229] on span "UK-PI0300 I PS Rigid Plastic" at bounding box center [568, 223] width 166 height 14
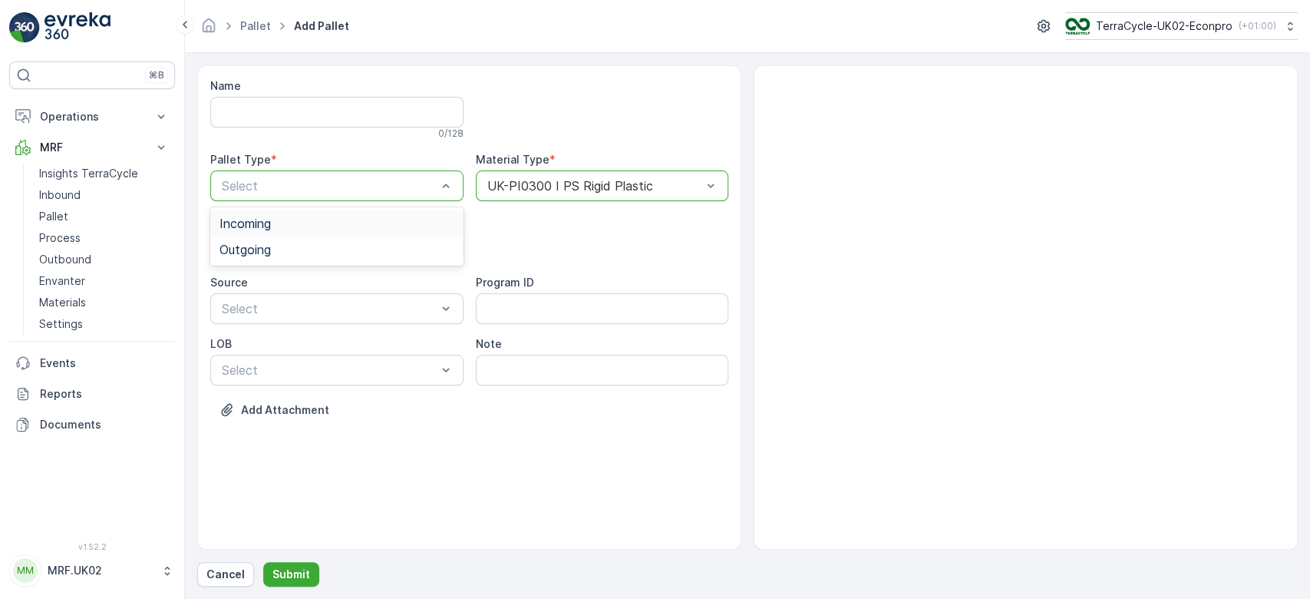
click at [382, 215] on div "Incoming" at bounding box center [336, 223] width 253 height 26
click at [347, 304] on div "Pallet" at bounding box center [336, 311] width 235 height 14
click at [294, 569] on p "Submit" at bounding box center [291, 573] width 38 height 15
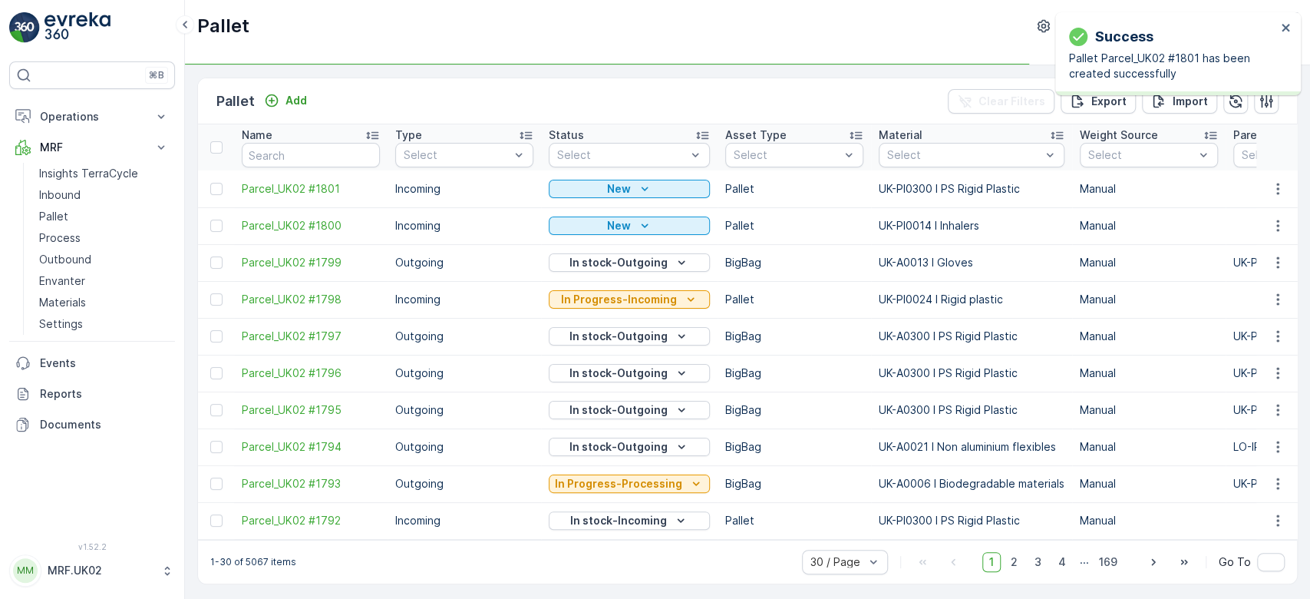
click at [1279, 197] on td at bounding box center [1276, 188] width 41 height 37
click at [1276, 195] on icon "button" at bounding box center [1277, 188] width 15 height 15
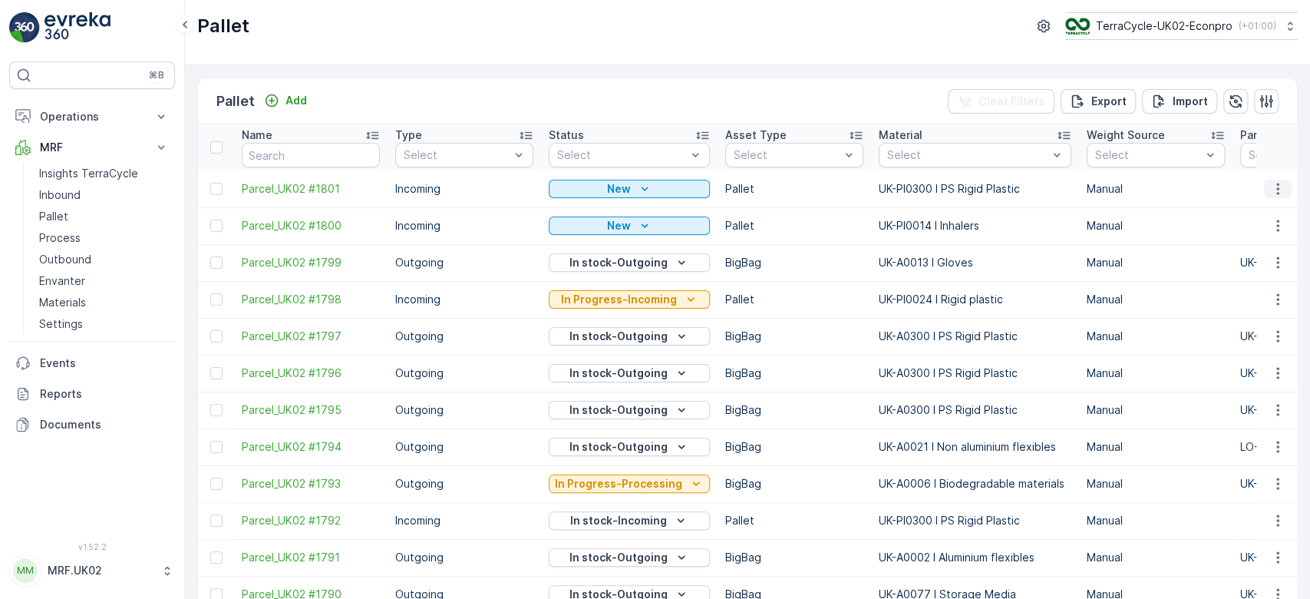
click at [1270, 192] on icon "button" at bounding box center [1277, 188] width 15 height 15
click at [1253, 297] on span "Print QR" at bounding box center [1236, 296] width 42 height 15
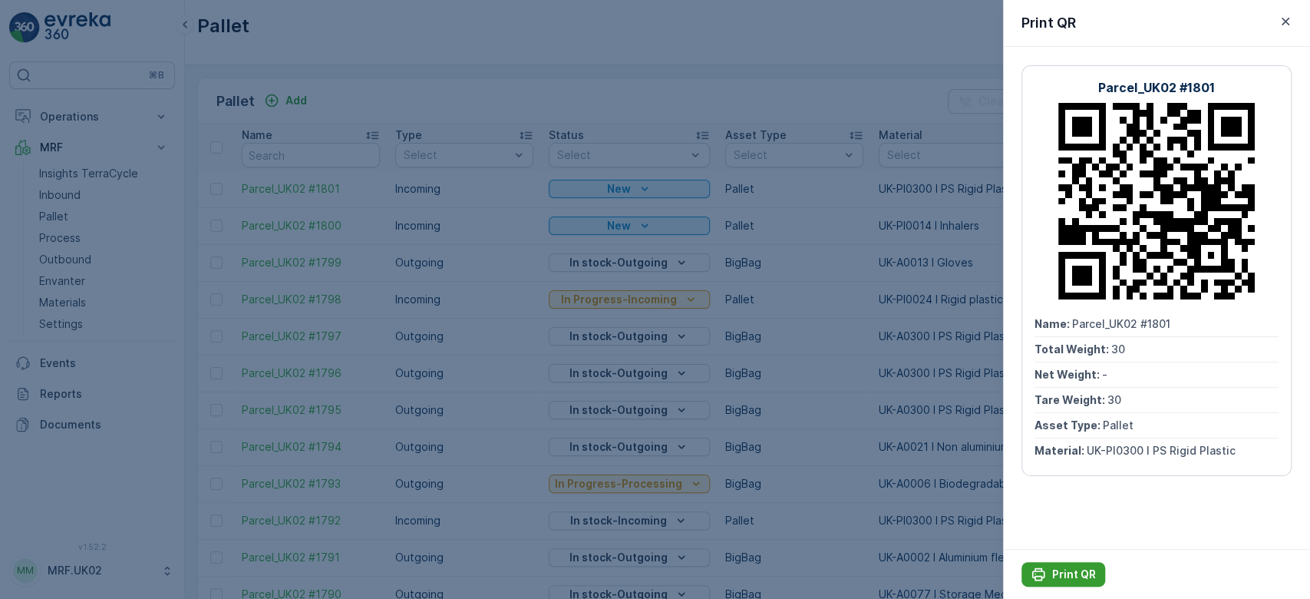
click at [1068, 579] on p "Print QR" at bounding box center [1074, 573] width 44 height 15
click at [790, 477] on div at bounding box center [655, 299] width 1310 height 599
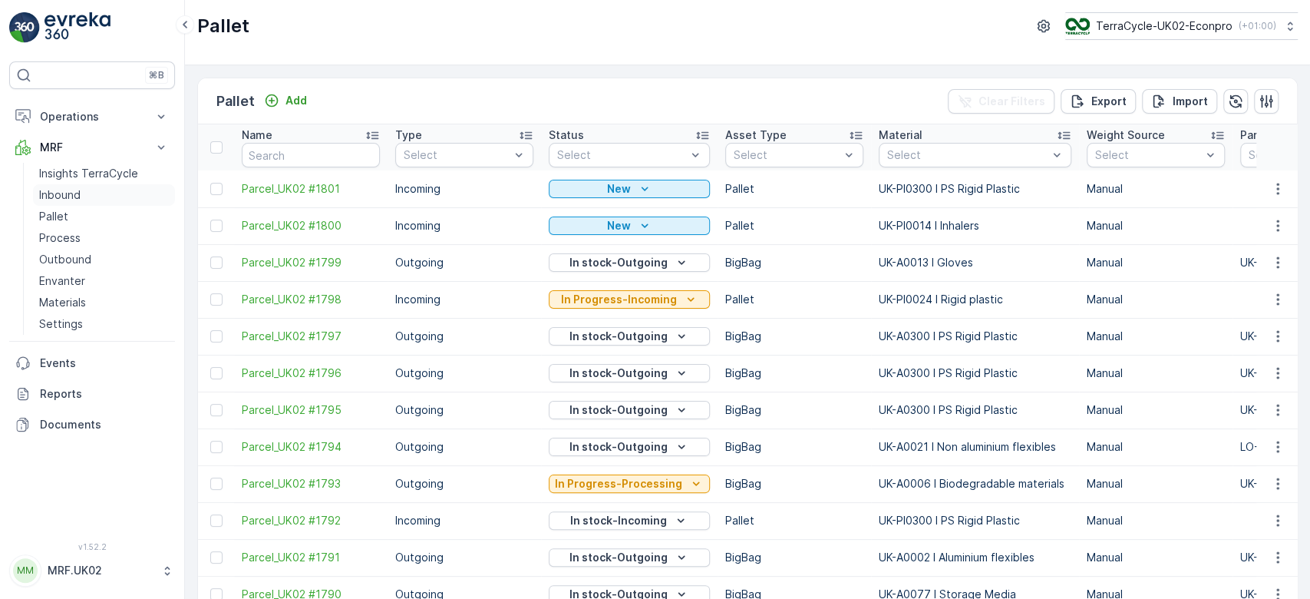
click at [112, 200] on link "Inbound" at bounding box center [104, 194] width 142 height 21
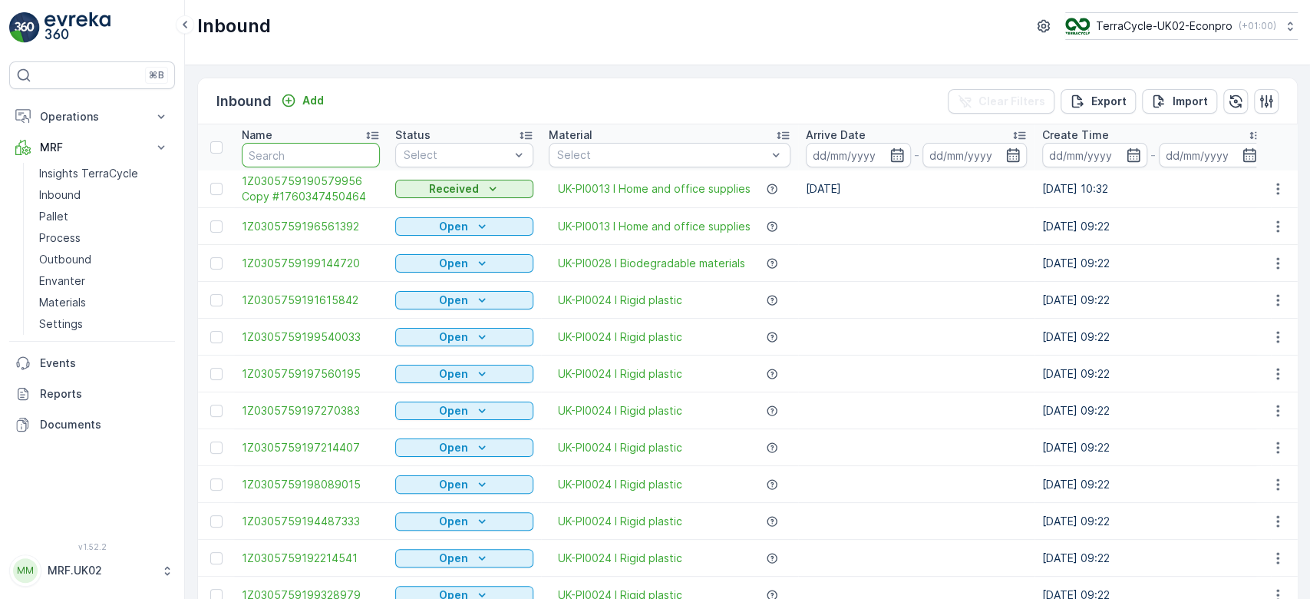
click at [295, 148] on input "text" at bounding box center [311, 155] width 138 height 25
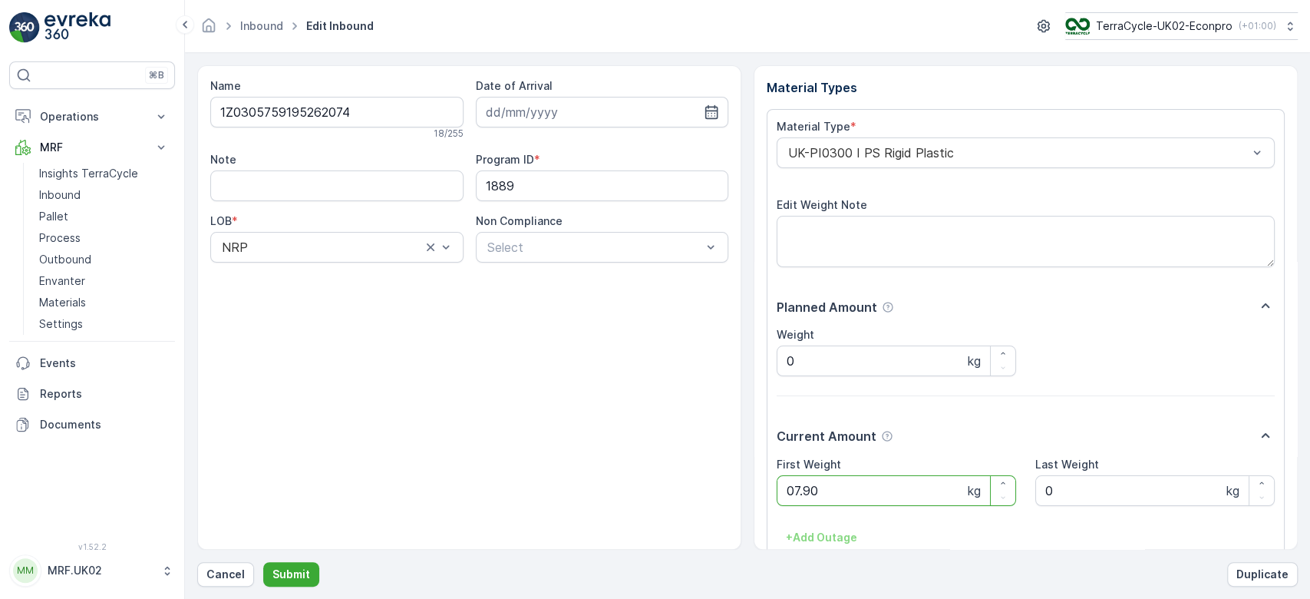
click at [263, 562] on button "Submit" at bounding box center [291, 574] width 56 height 25
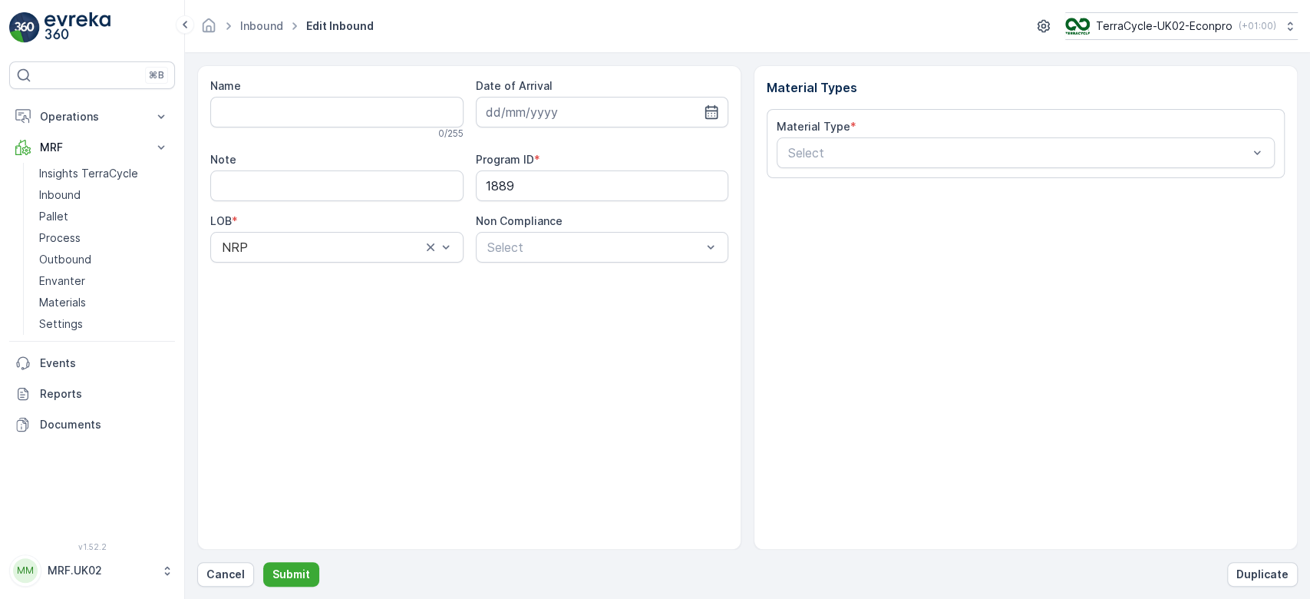
type input "1Z0305759192726613"
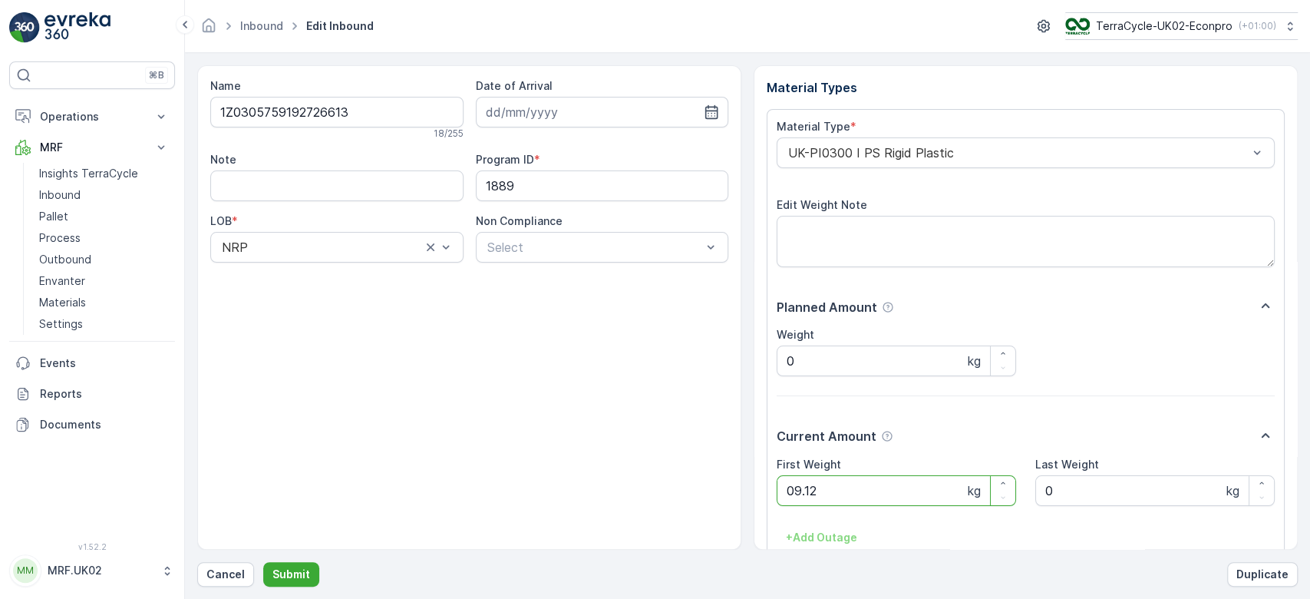
click at [263, 562] on button "Submit" at bounding box center [291, 574] width 56 height 25
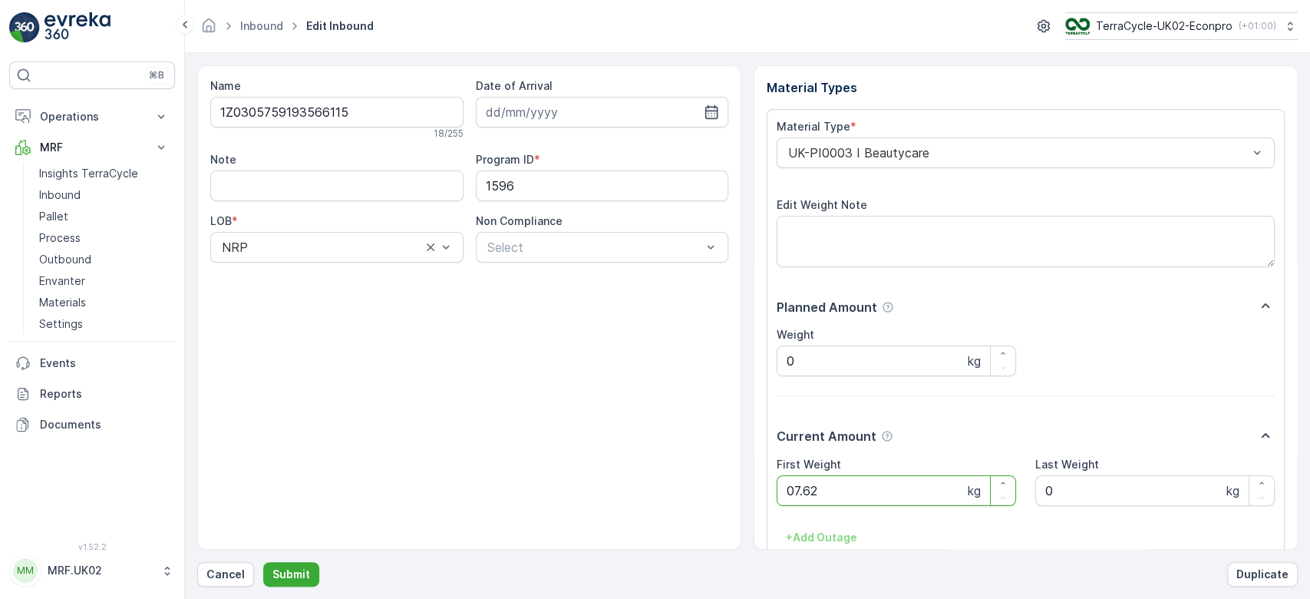
click at [263, 562] on button "Submit" at bounding box center [291, 574] width 56 height 25
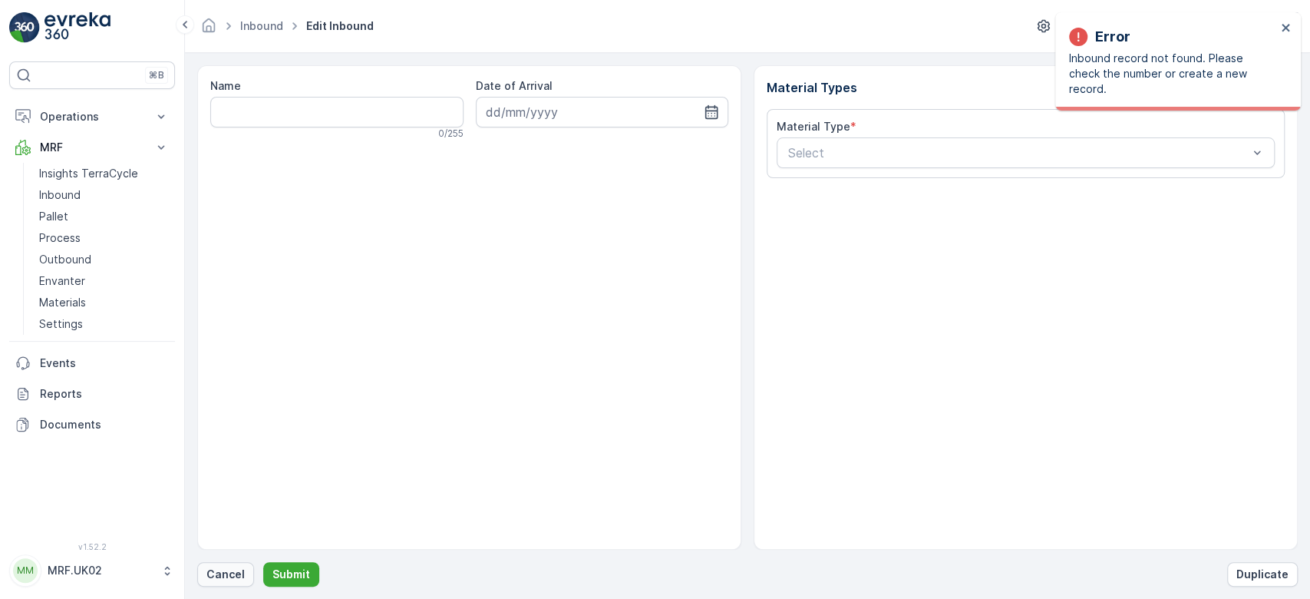
click at [217, 579] on p "Cancel" at bounding box center [225, 573] width 38 height 15
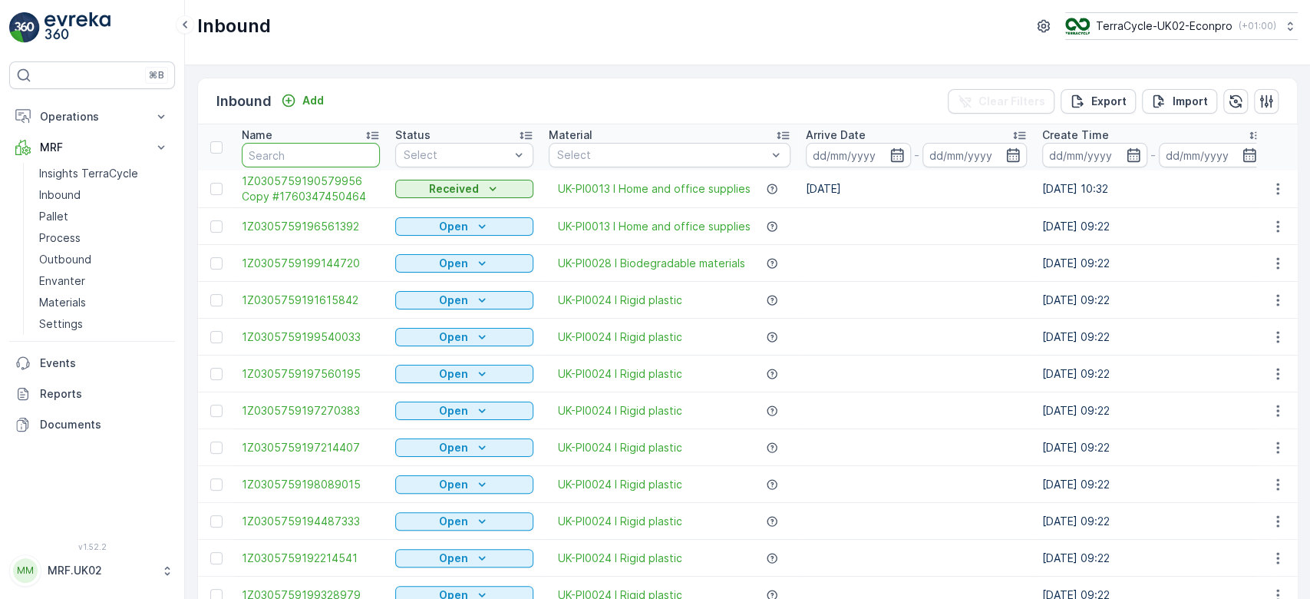
click at [314, 151] on input "text" at bounding box center [311, 155] width 138 height 25
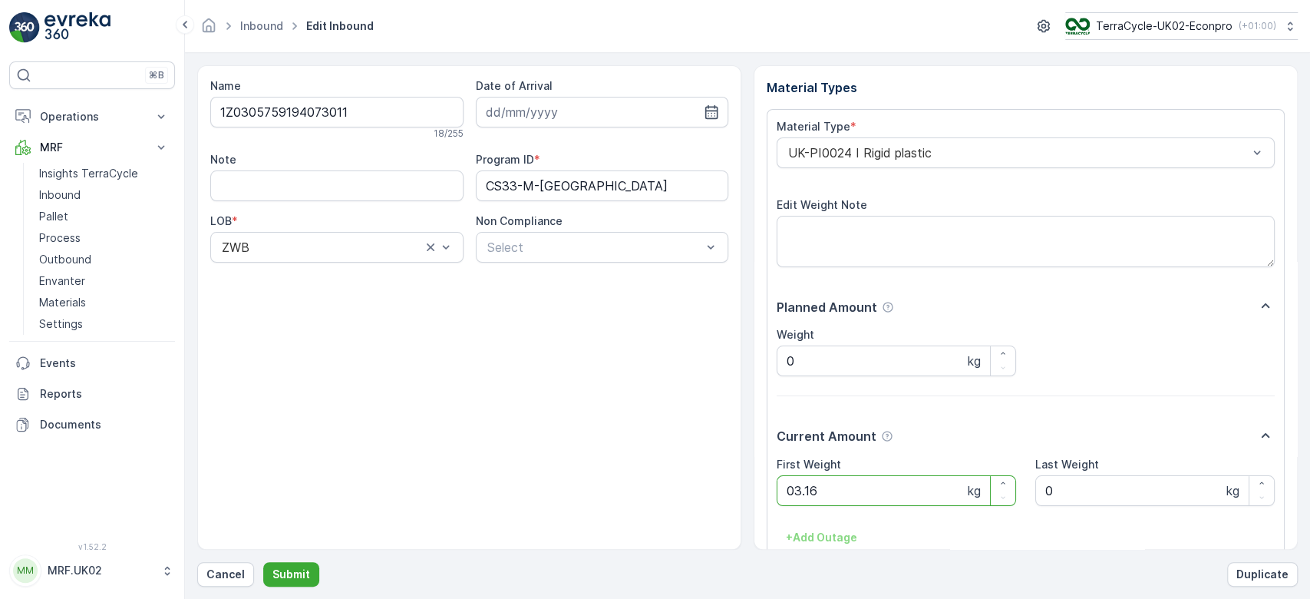
click at [263, 562] on button "Submit" at bounding box center [291, 574] width 56 height 25
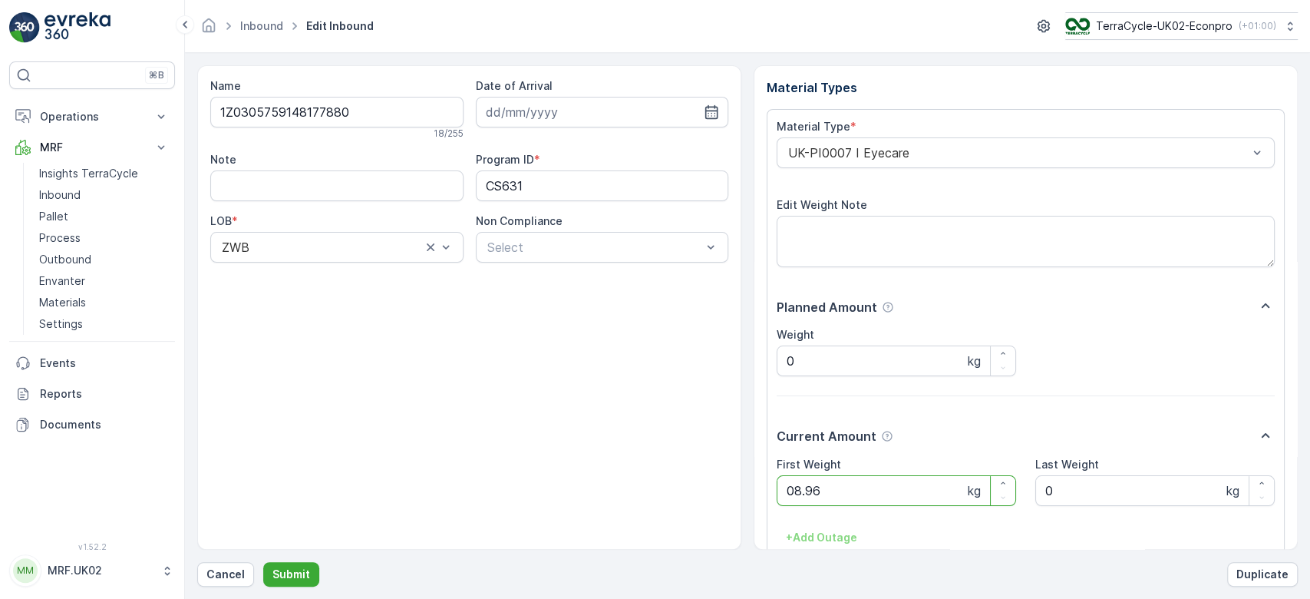
click at [263, 562] on button "Submit" at bounding box center [291, 574] width 56 height 25
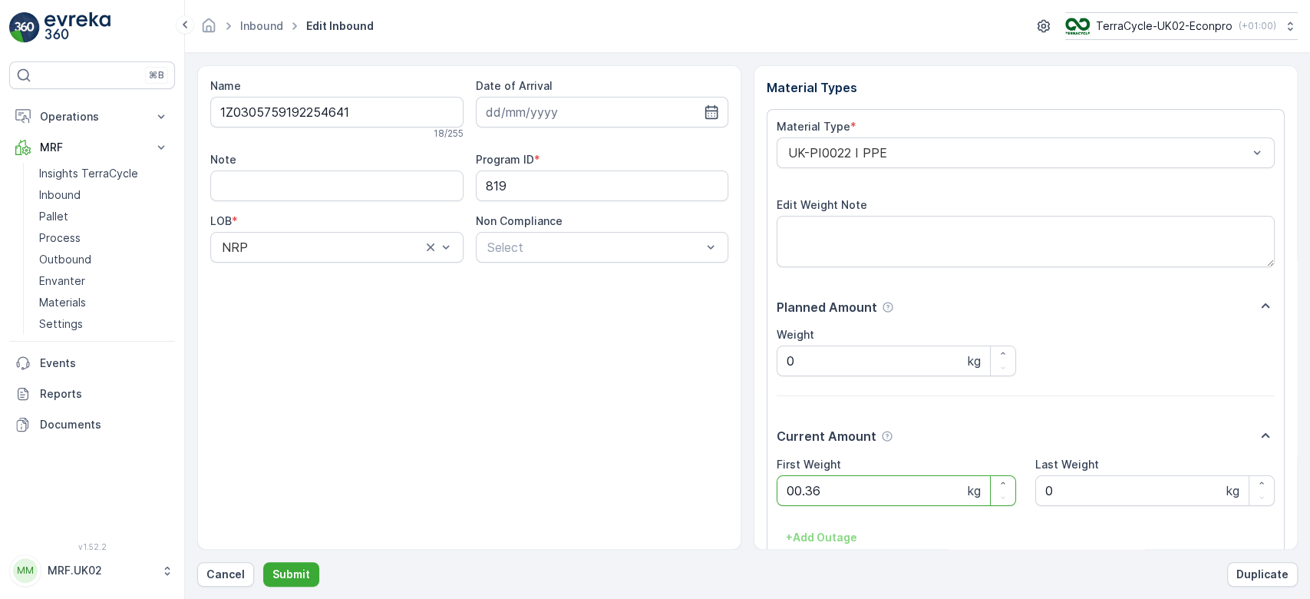
click at [263, 562] on button "Submit" at bounding box center [291, 574] width 56 height 25
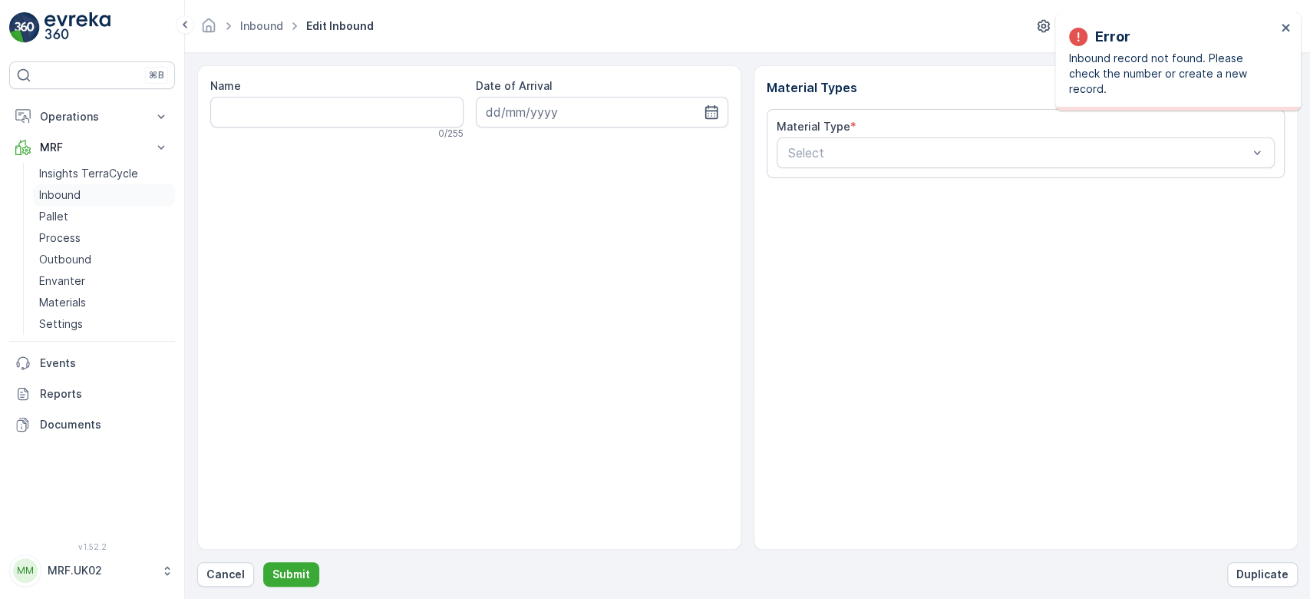
click at [89, 199] on link "Inbound" at bounding box center [104, 194] width 142 height 21
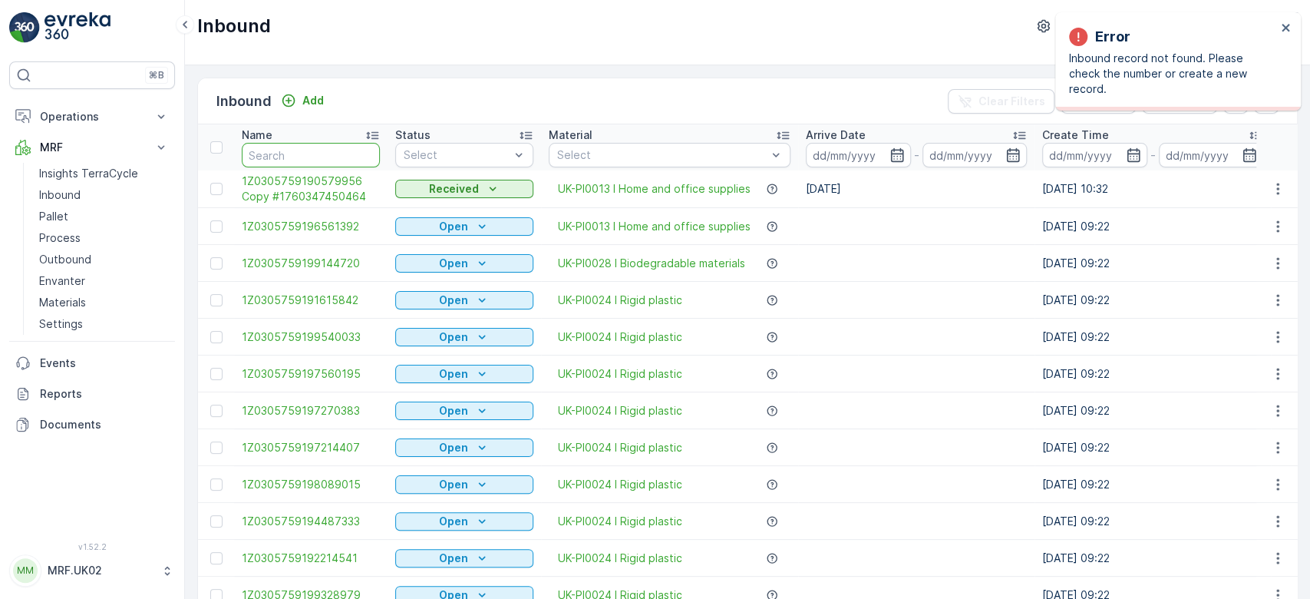
click at [288, 150] on input "text" at bounding box center [311, 155] width 138 height 25
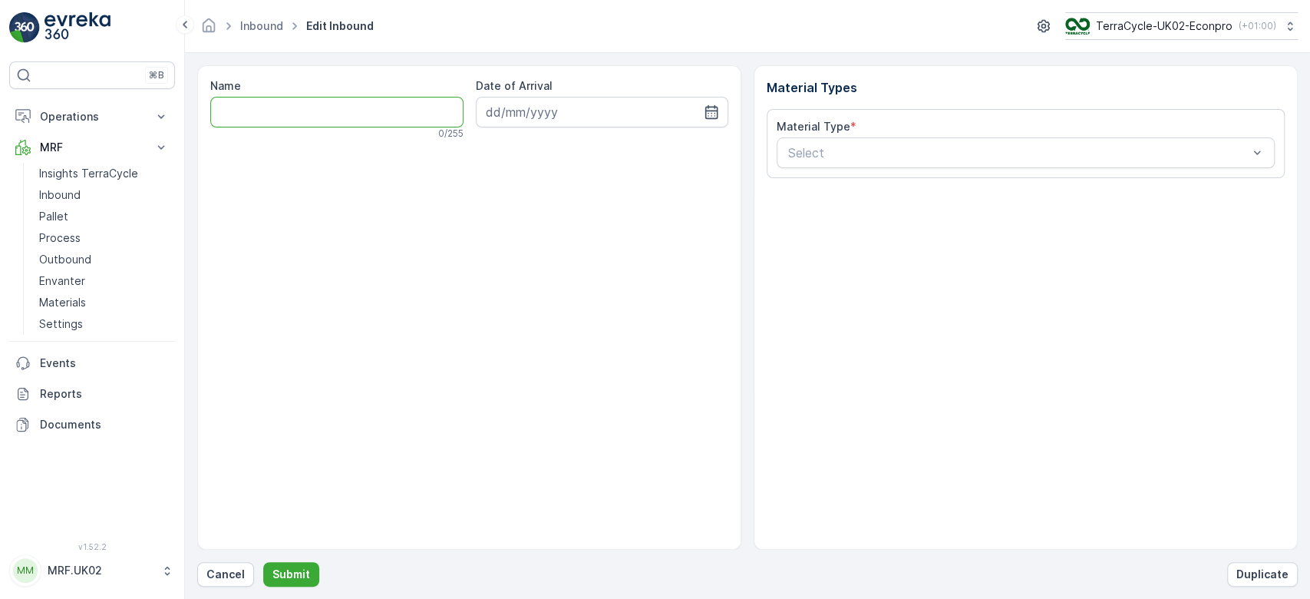
click at [316, 108] on input "Name" at bounding box center [336, 112] width 253 height 31
type input "1Z0305759148346518"
click at [263, 562] on button "Submit" at bounding box center [291, 574] width 56 height 25
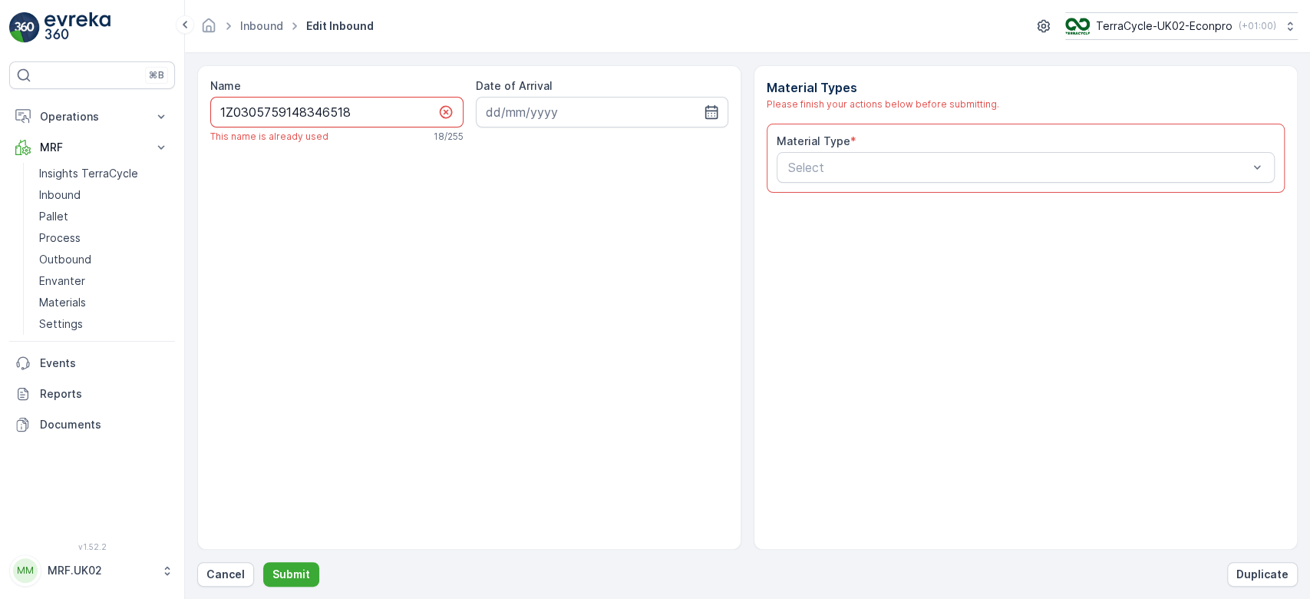
click at [316, 108] on input "1Z0305759148346518" at bounding box center [336, 112] width 253 height 31
click at [227, 580] on p "Cancel" at bounding box center [225, 573] width 38 height 15
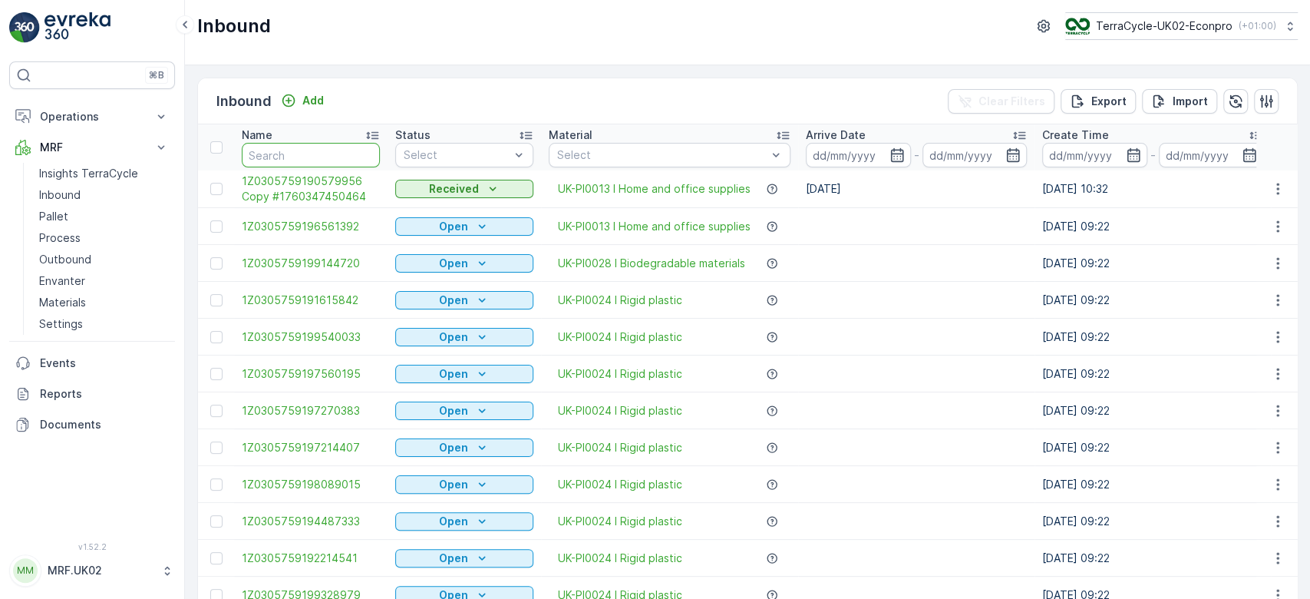
click at [338, 154] on input "text" at bounding box center [311, 155] width 138 height 25
type input "1Z0305759148346518"
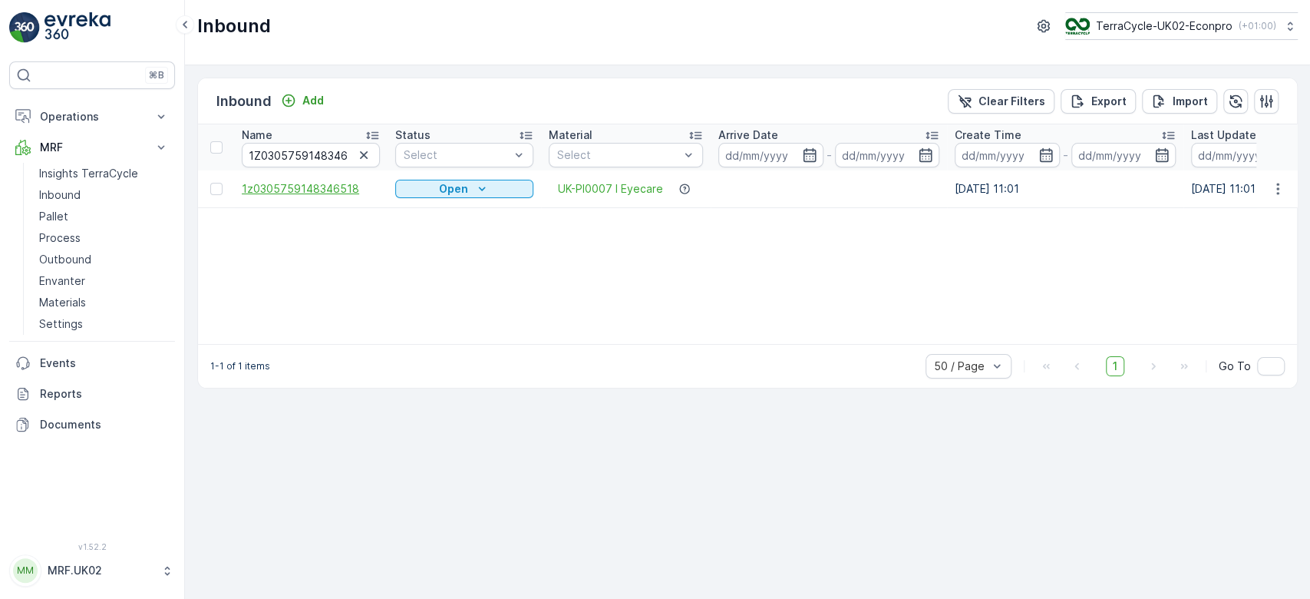
click at [314, 183] on span "1z0305759148346518" at bounding box center [311, 188] width 138 height 15
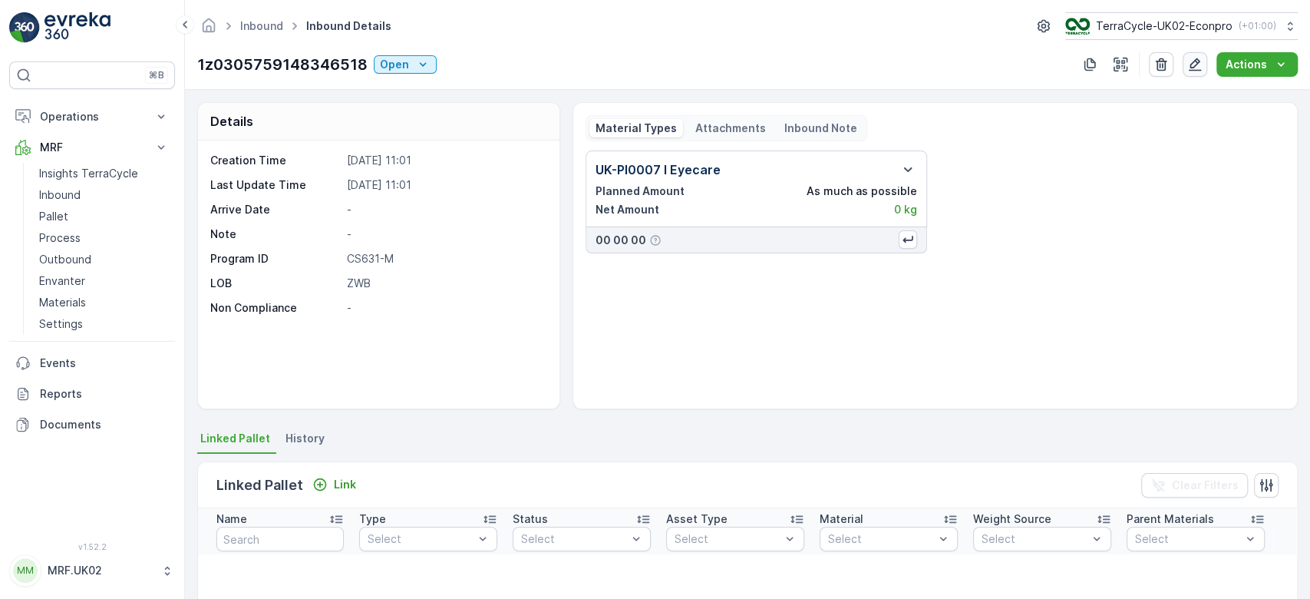
click at [1197, 58] on icon "button" at bounding box center [1194, 64] width 15 height 15
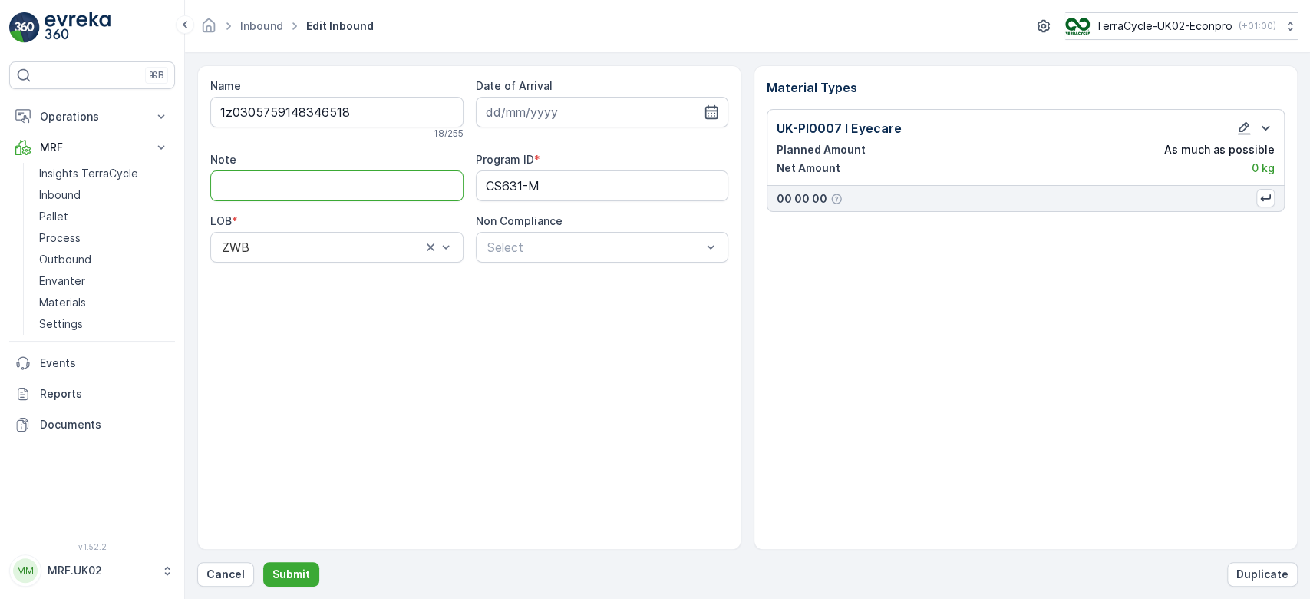
click at [342, 177] on input "Note" at bounding box center [336, 185] width 253 height 31
type input "lower case z not capital Z"
click at [543, 111] on input at bounding box center [602, 112] width 253 height 31
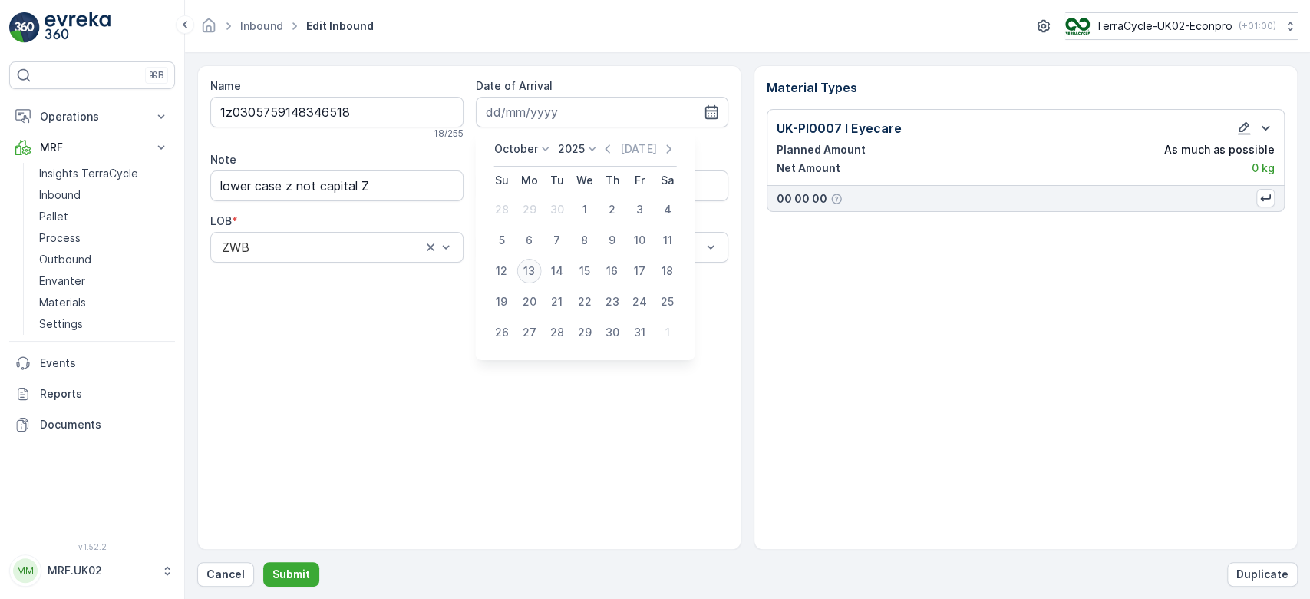
click at [528, 275] on div "13" at bounding box center [529, 271] width 25 height 25
type input "[DATE]"
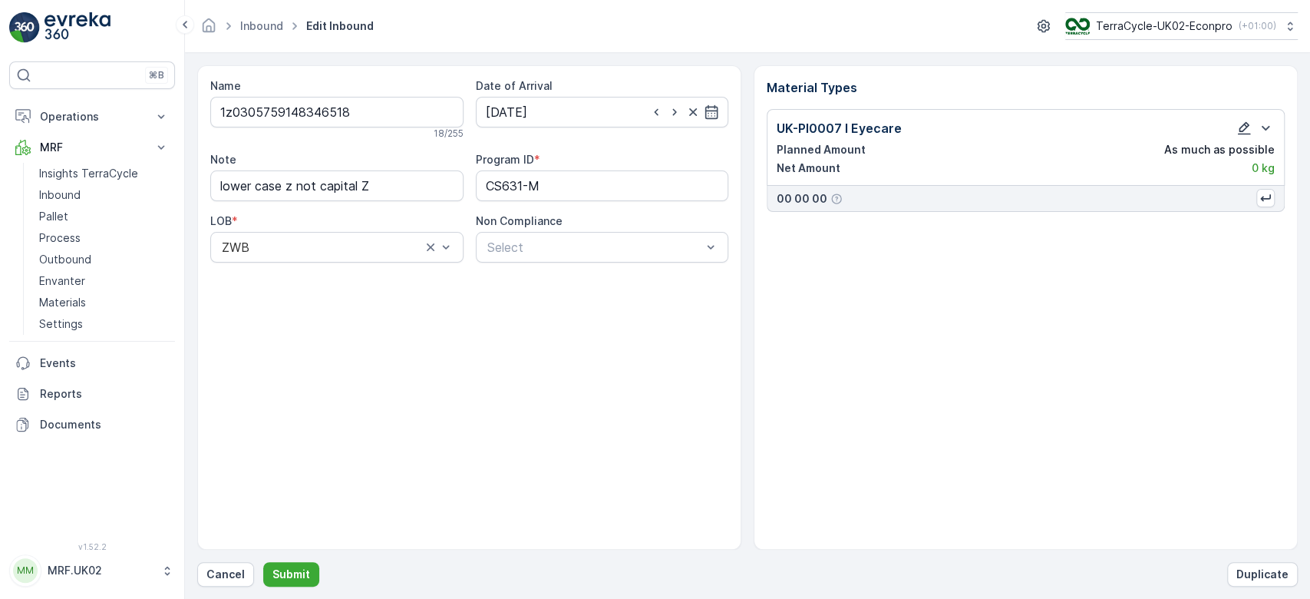
click at [1241, 124] on icon "button" at bounding box center [1243, 127] width 15 height 15
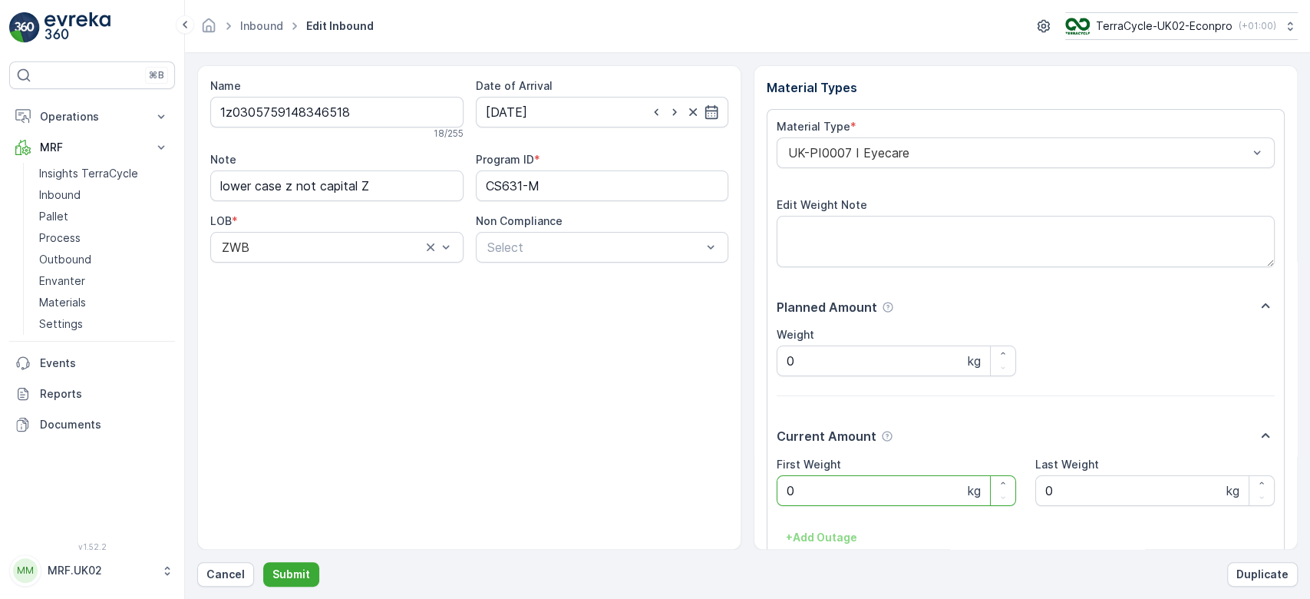
click at [802, 484] on Weight "0" at bounding box center [896, 490] width 239 height 31
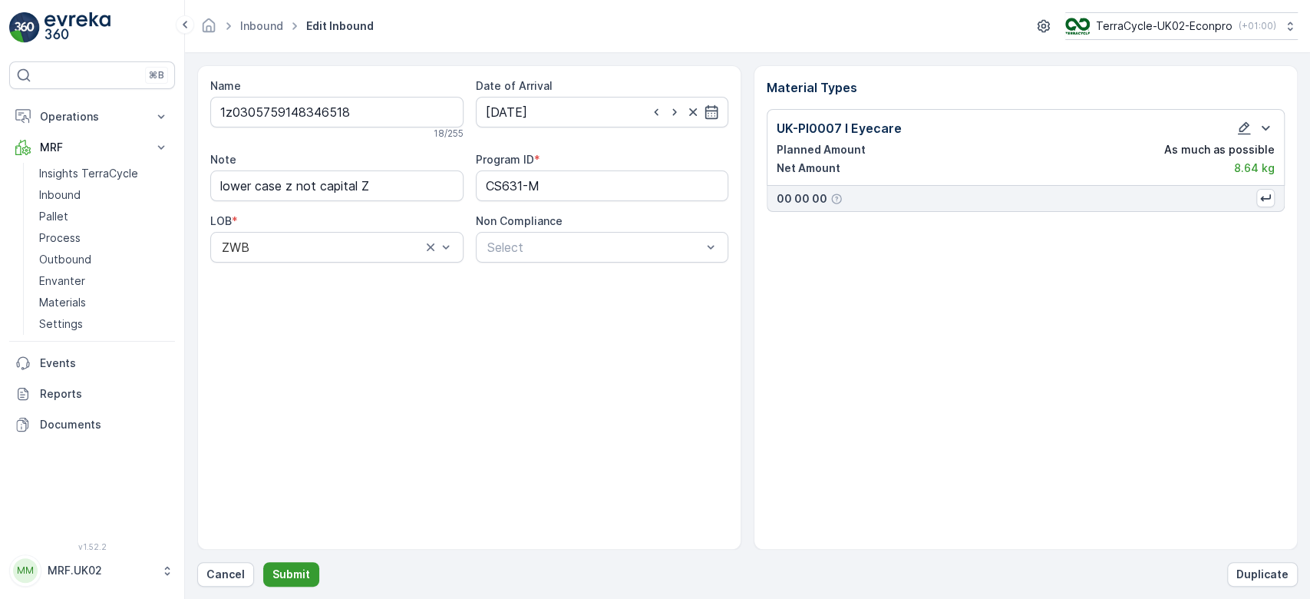
click at [293, 573] on p "Submit" at bounding box center [291, 573] width 38 height 15
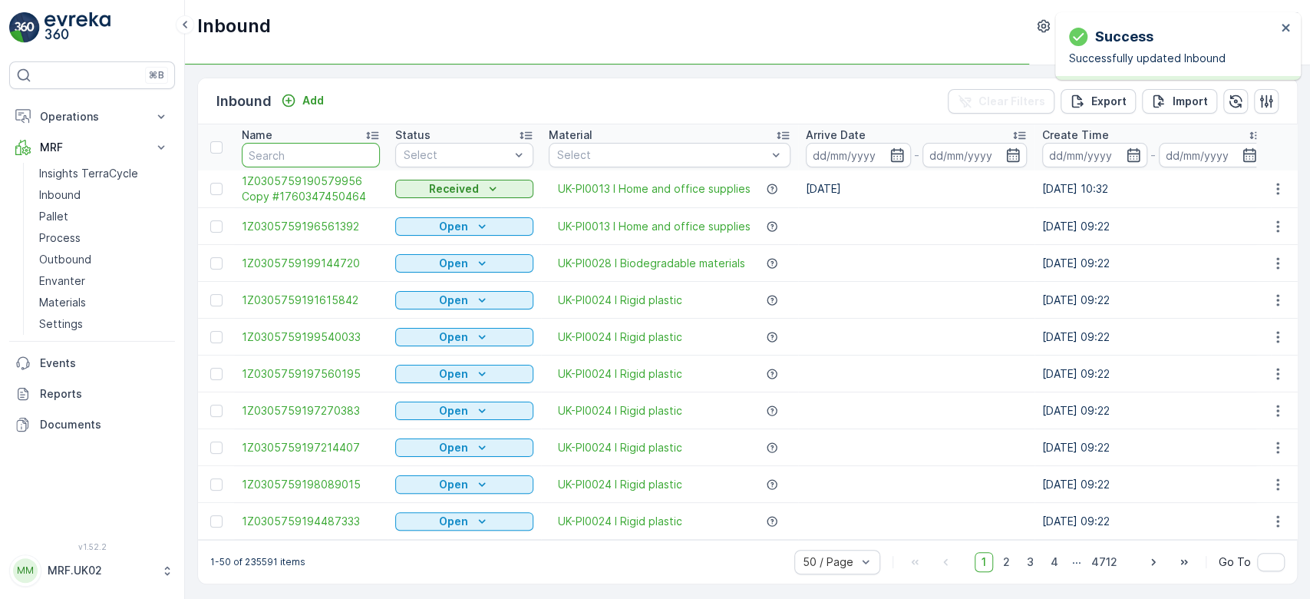
click at [258, 145] on input "text" at bounding box center [311, 155] width 138 height 25
